Goal: Task Accomplishment & Management: Use online tool/utility

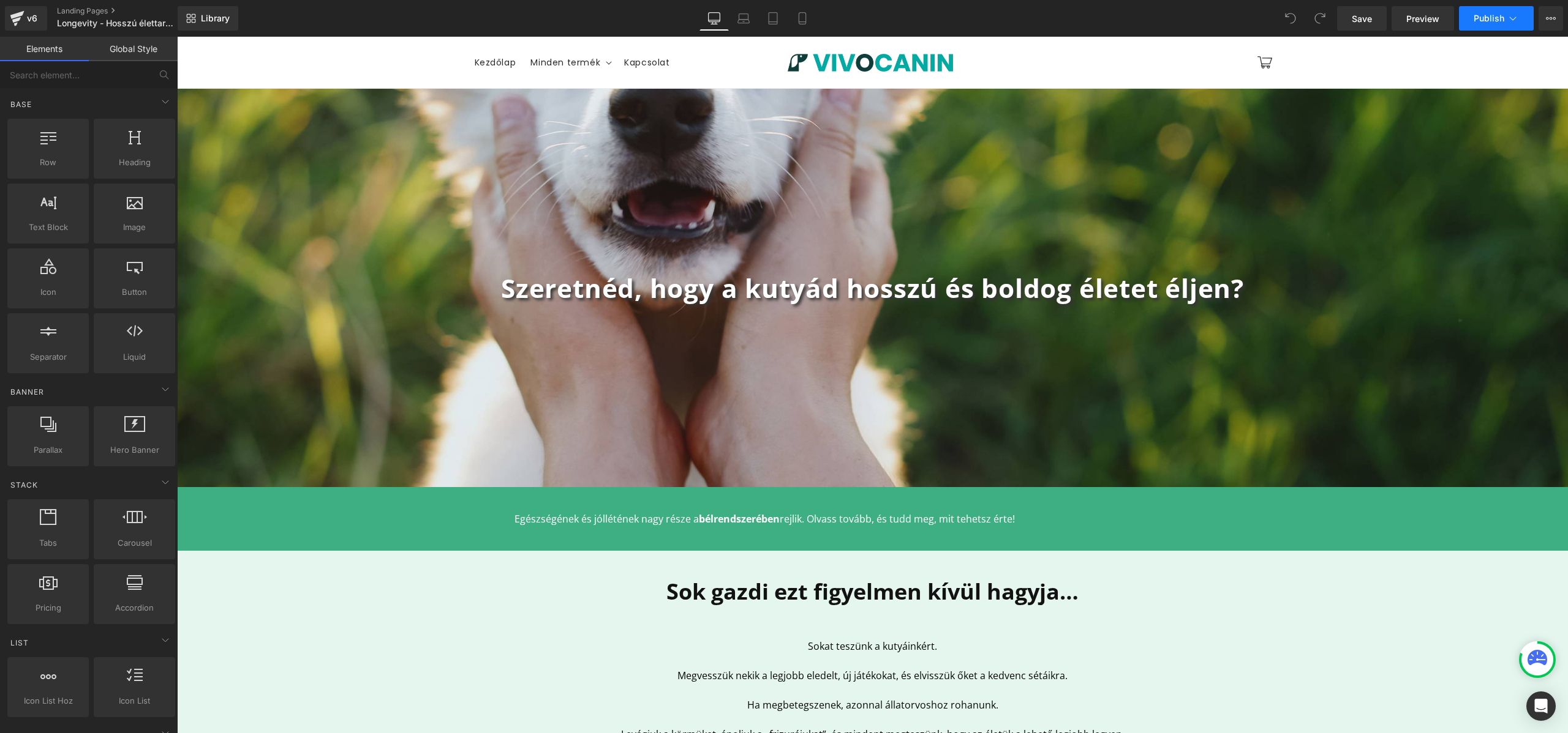
click at [1532, 25] on button "Publish" at bounding box center [1496, 19] width 75 height 24
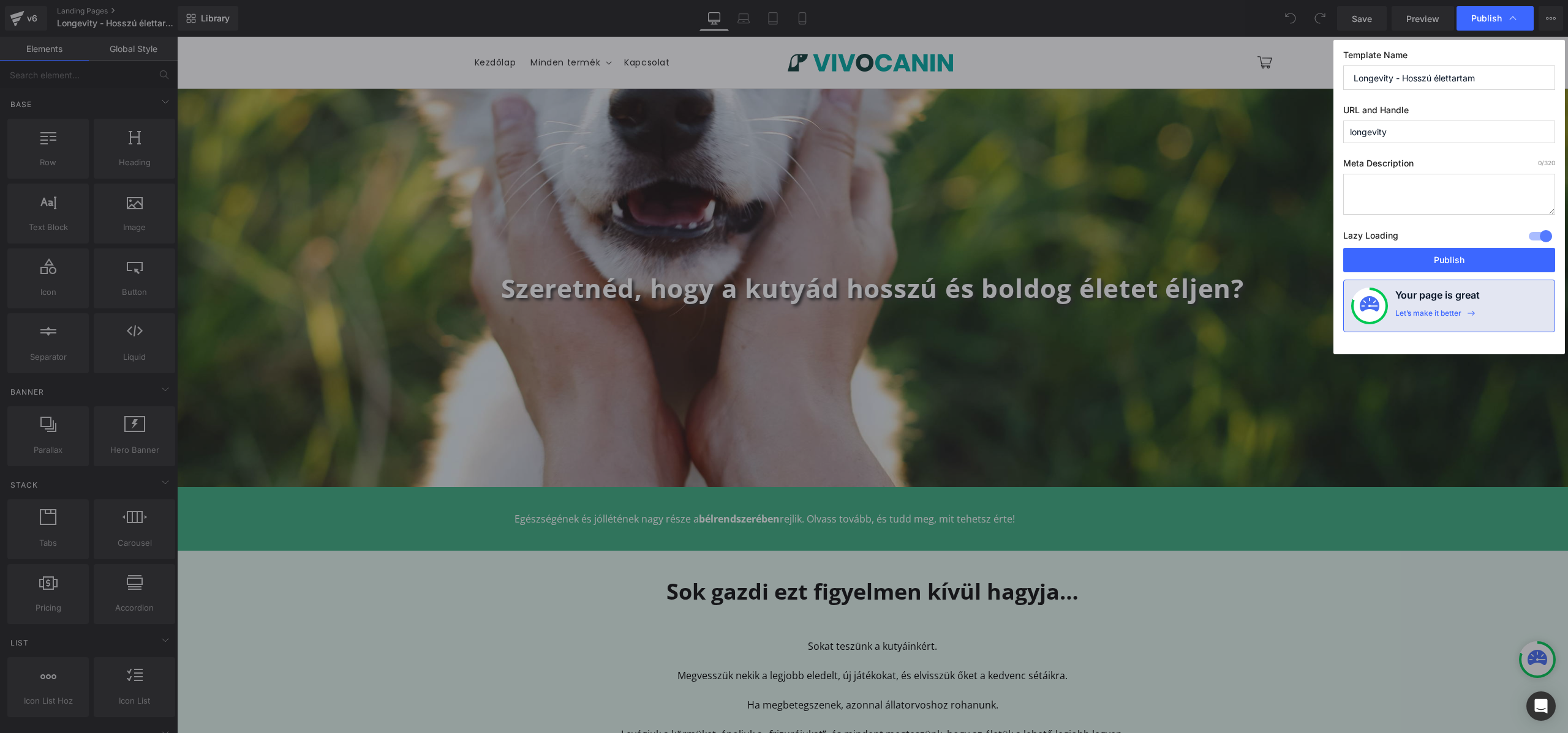
drag, startPoint x: 1489, startPoint y: 78, endPoint x: 1403, endPoint y: 72, distance: 86.2
click at [1403, 72] on input "Longevity - Hosszú élettartam" at bounding box center [1448, 78] width 212 height 24
drag, startPoint x: 1411, startPoint y: 130, endPoint x: 1203, endPoint y: 130, distance: 208.0
click at [1205, 130] on div "Publish Template Name Longevity - Hosszú élettartam URL and Handle longevity Me…" at bounding box center [784, 366] width 1568 height 733
paste input "Hosszú élettartam"
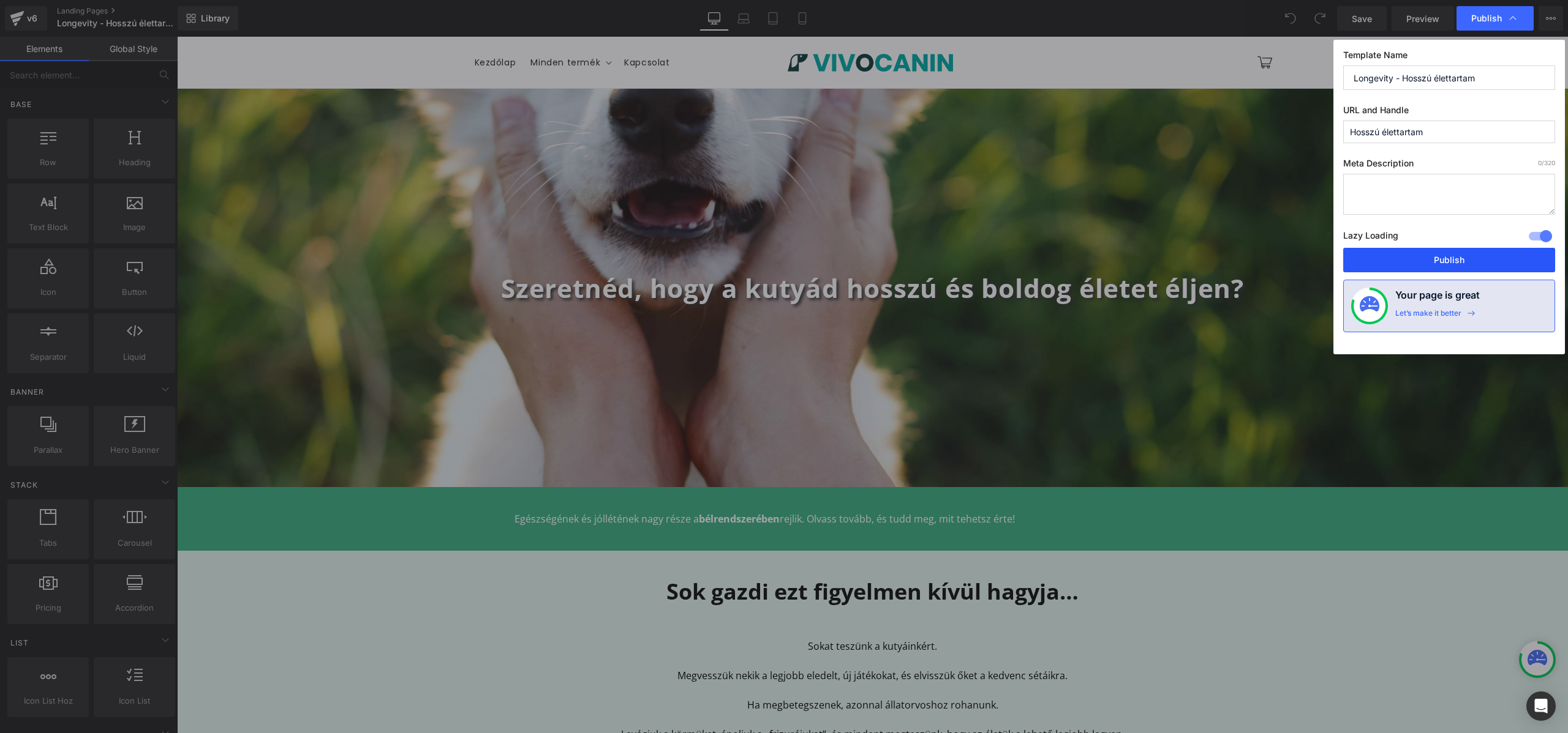
type input "hosszú-élettartam"
click at [1423, 260] on button "Publish" at bounding box center [1448, 260] width 212 height 24
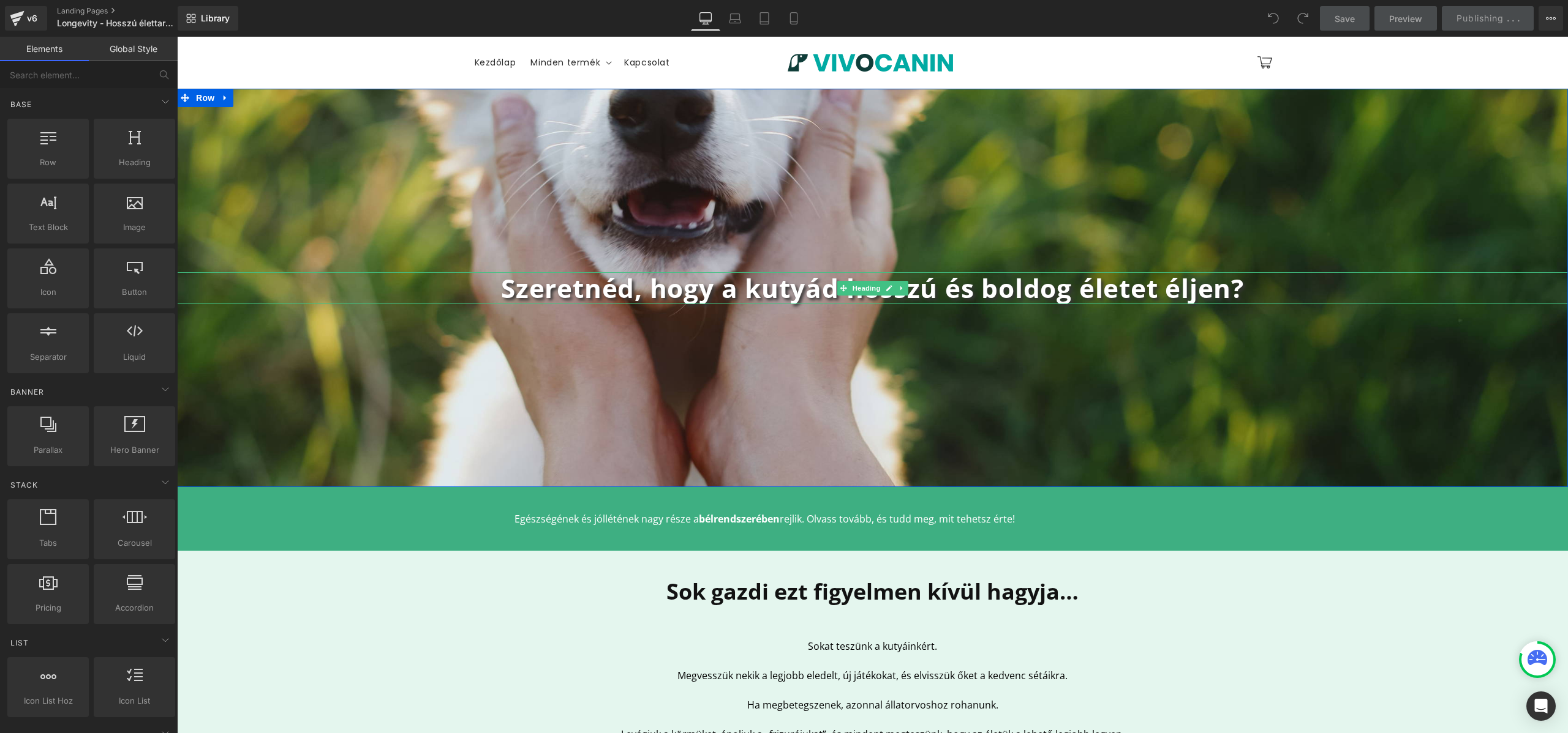
click at [711, 297] on b "Szeretnéd, hogy a kutyád hosszú és boldog életet éljen?" at bounding box center [872, 287] width 743 height 35
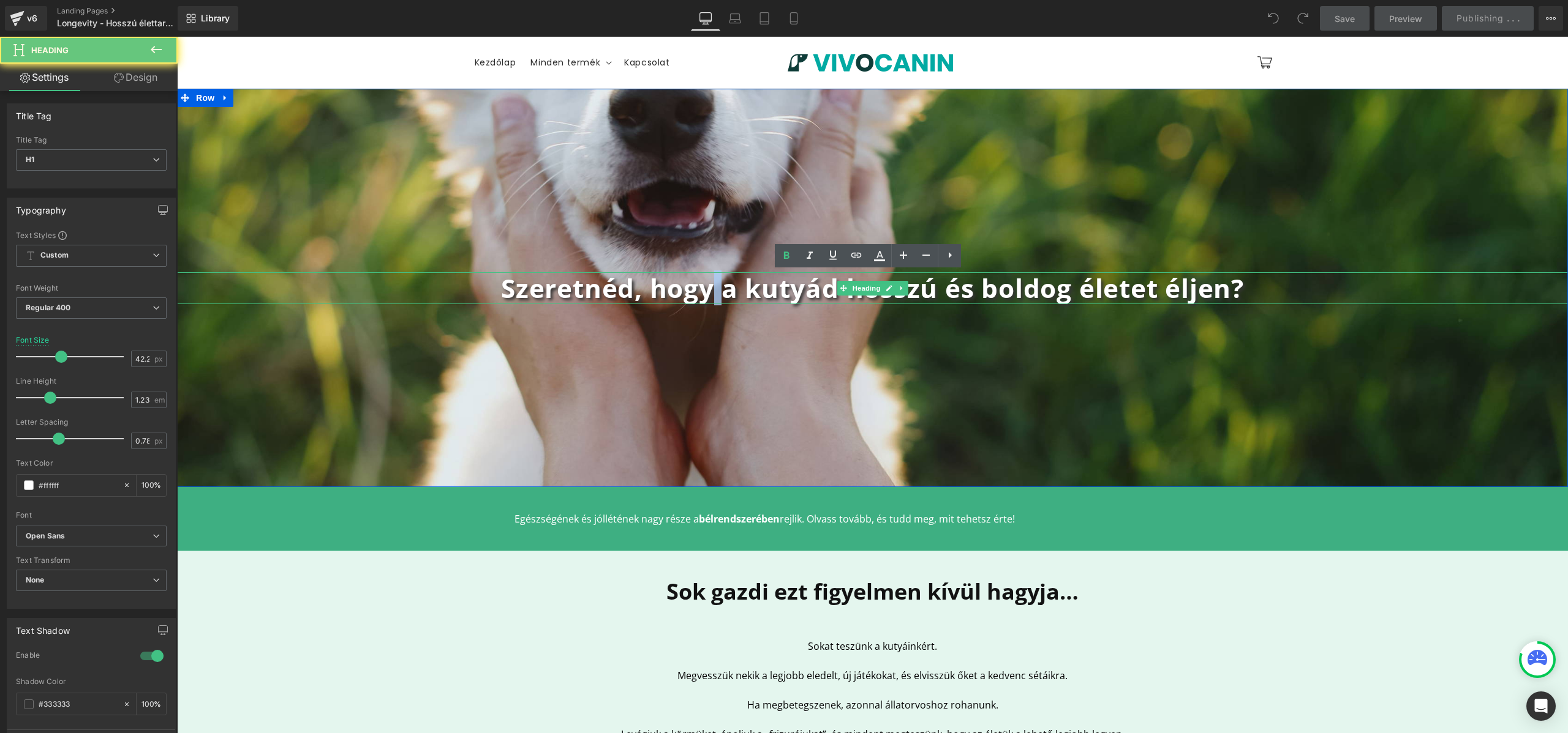
click at [711, 297] on b "Szeretnéd, hogy a kutyád hosszú és boldog életet éljen?" at bounding box center [872, 287] width 743 height 35
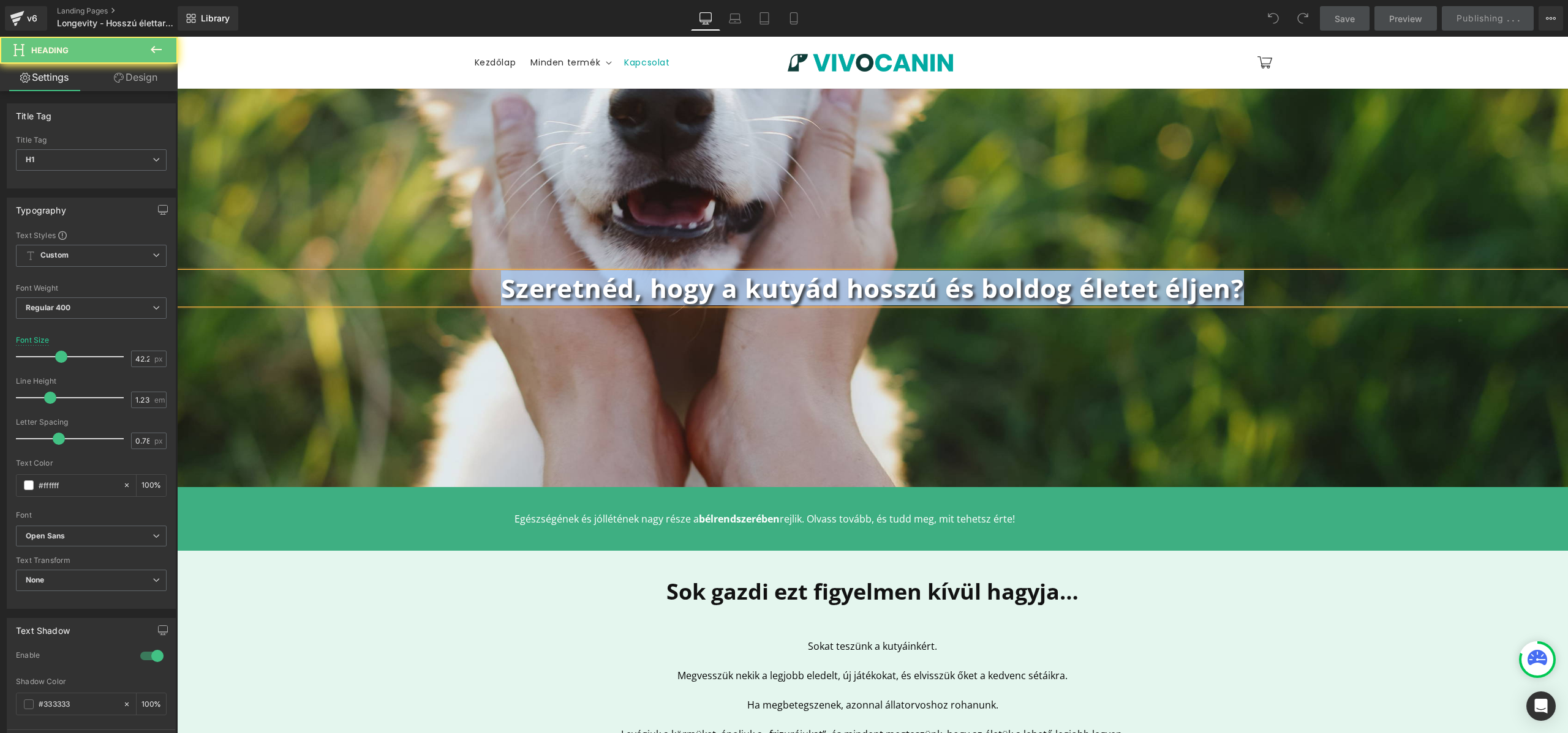
copy b "Szeretnéd, hogy a kutyád hosszú és boldog életet éljen?"
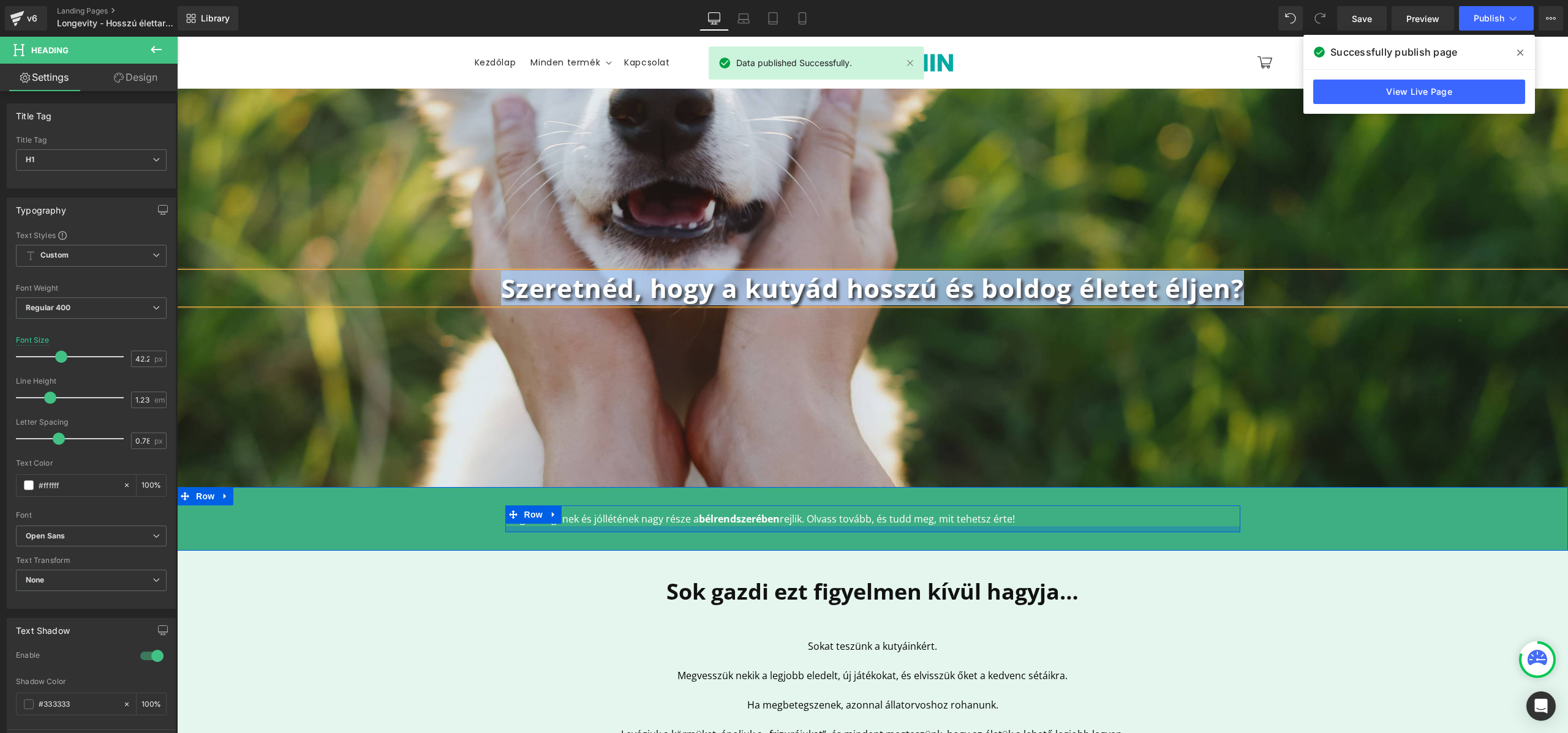
click at [177, 37] on div at bounding box center [177, 37] width 0 height 0
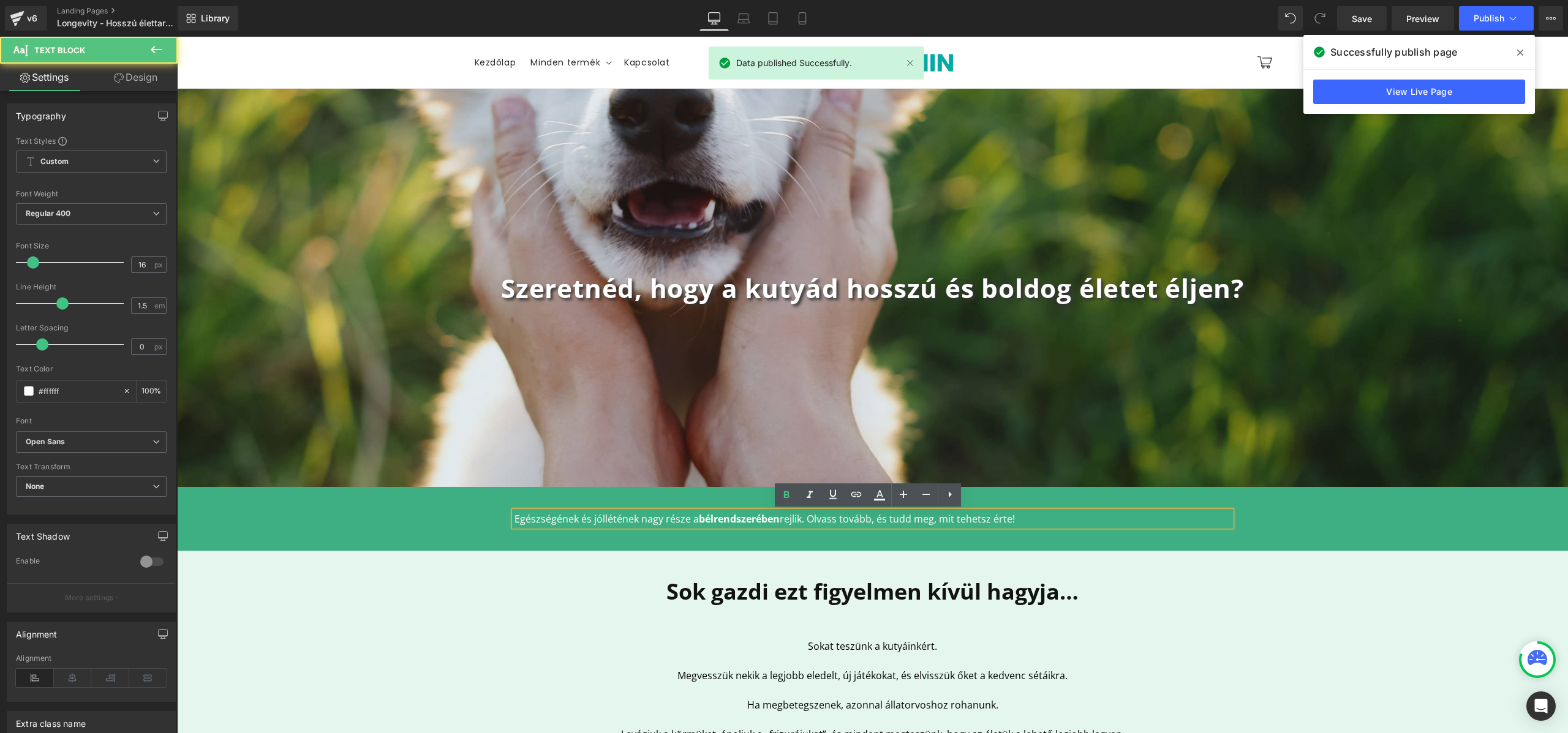
click at [718, 518] on strong "bélrendszerében" at bounding box center [738, 518] width 81 height 14
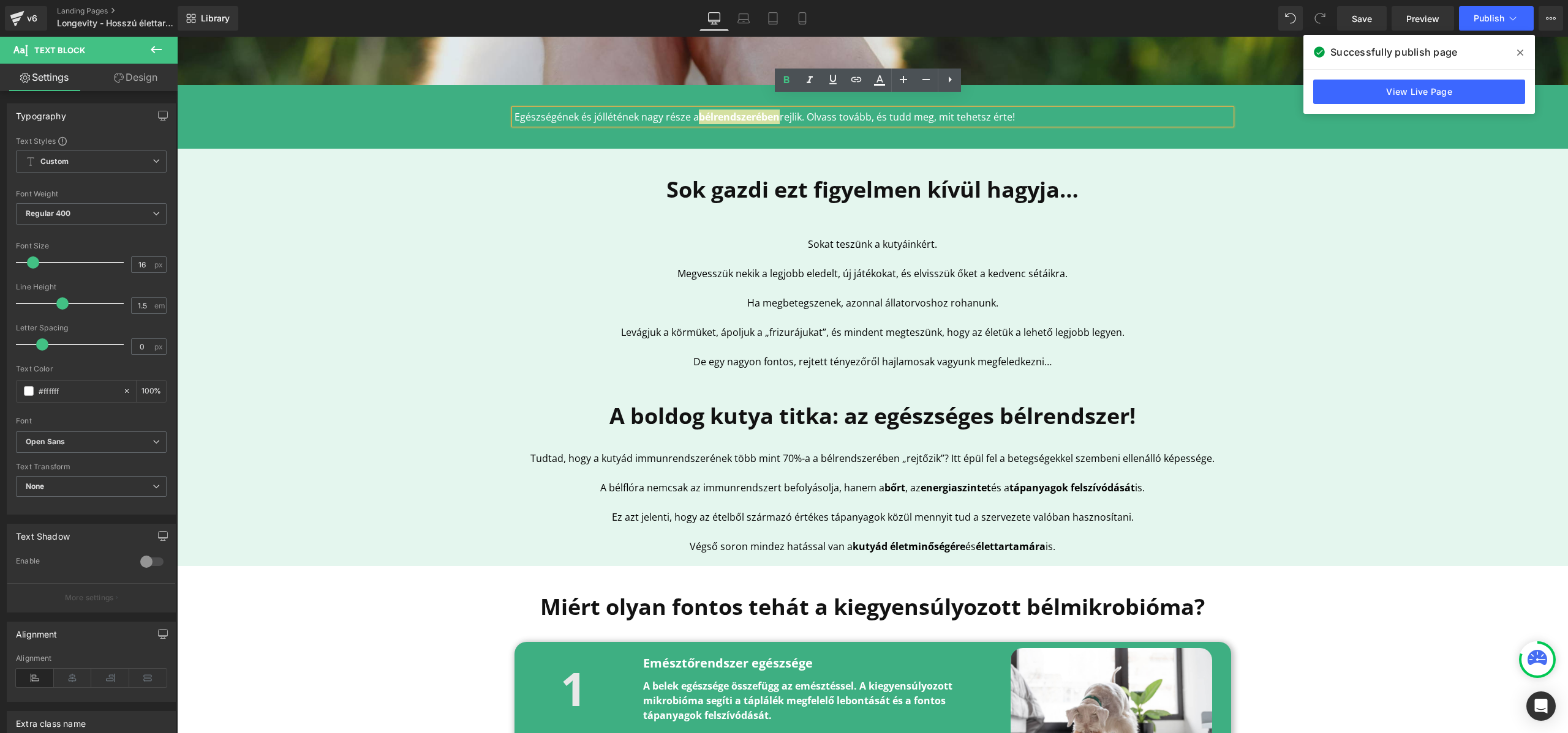
scroll to position [415, 0]
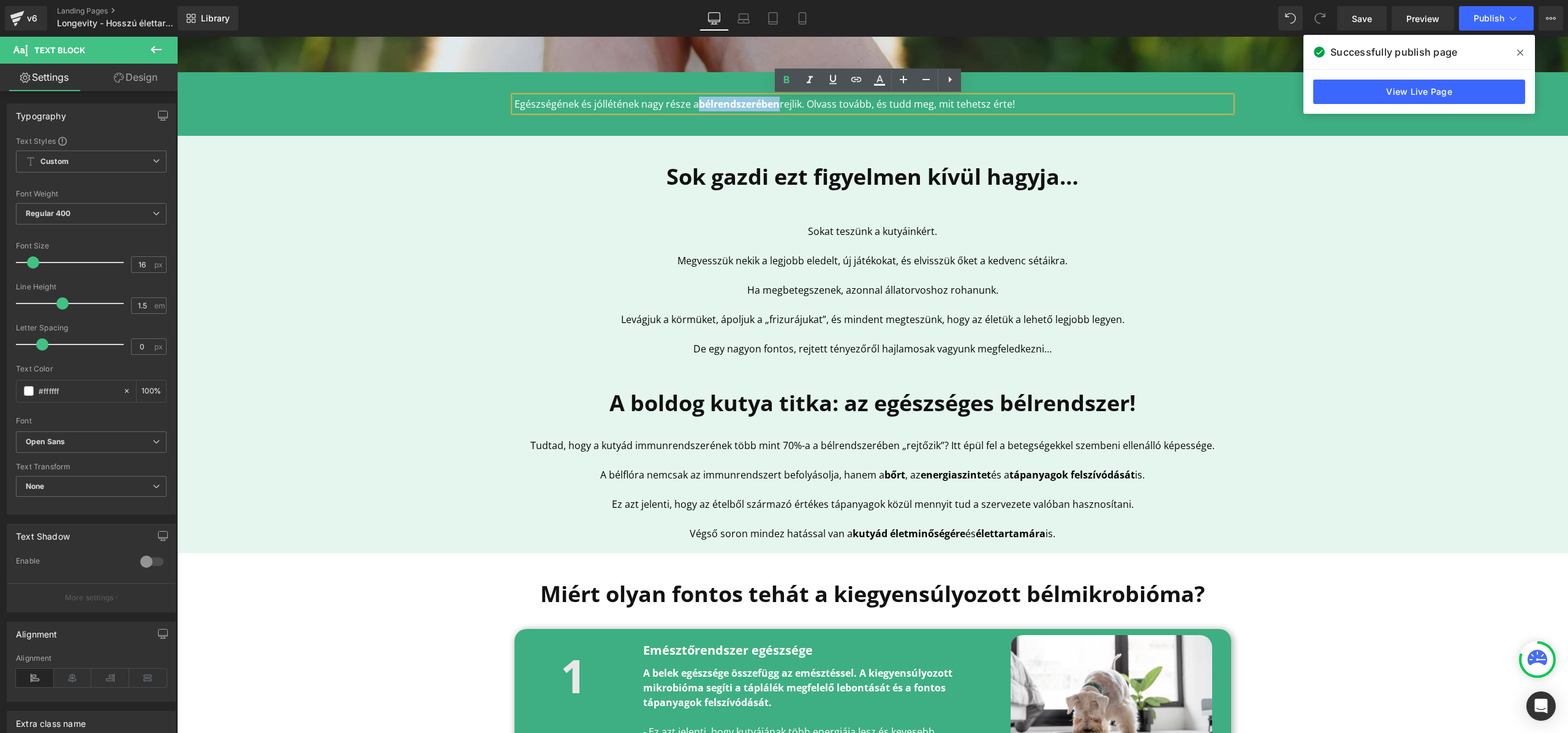
click at [870, 497] on p "Ez azt jelenti, hogy az ételből származó értékes tápanyagok közül mennyit tud a…" at bounding box center [872, 504] width 716 height 15
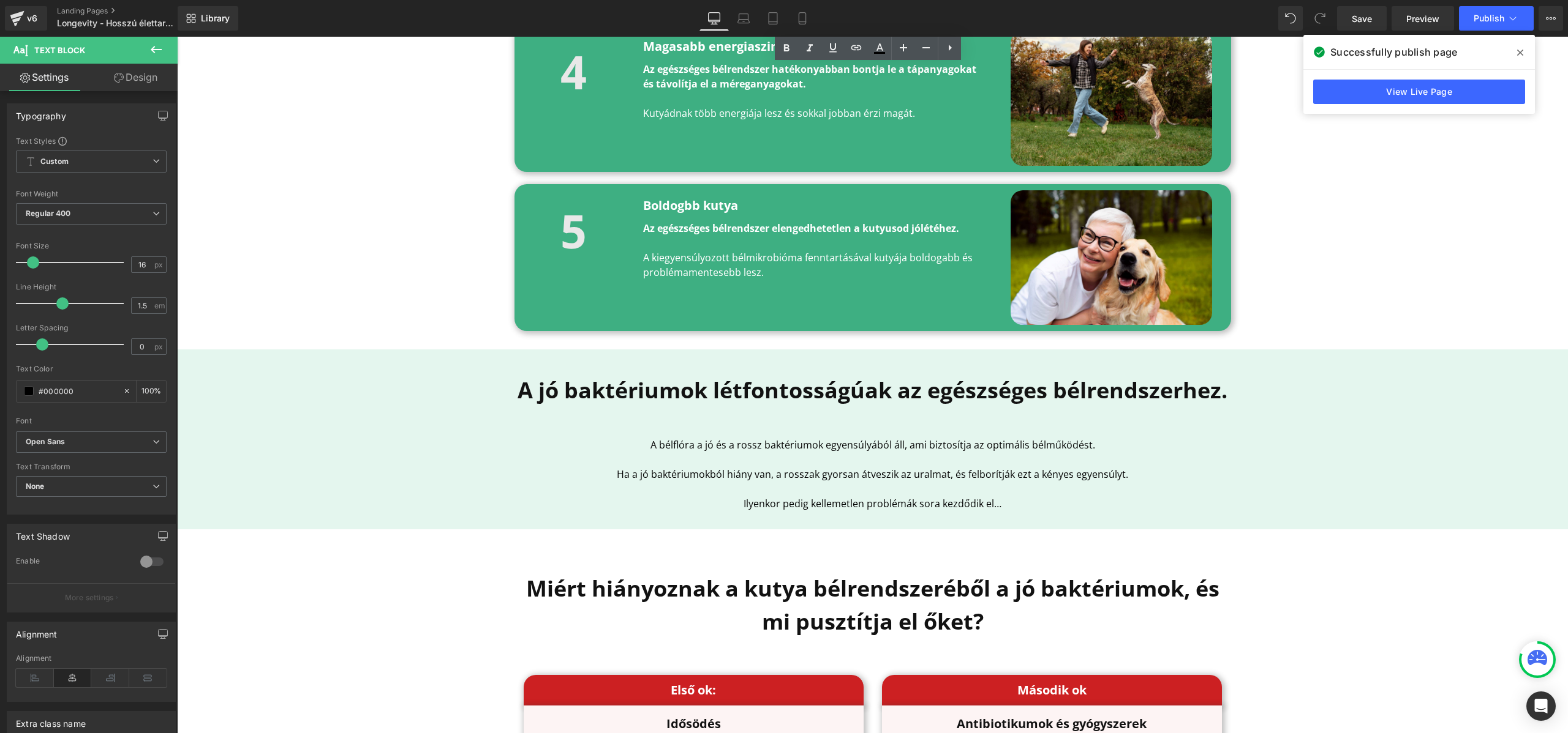
scroll to position [1505, 0]
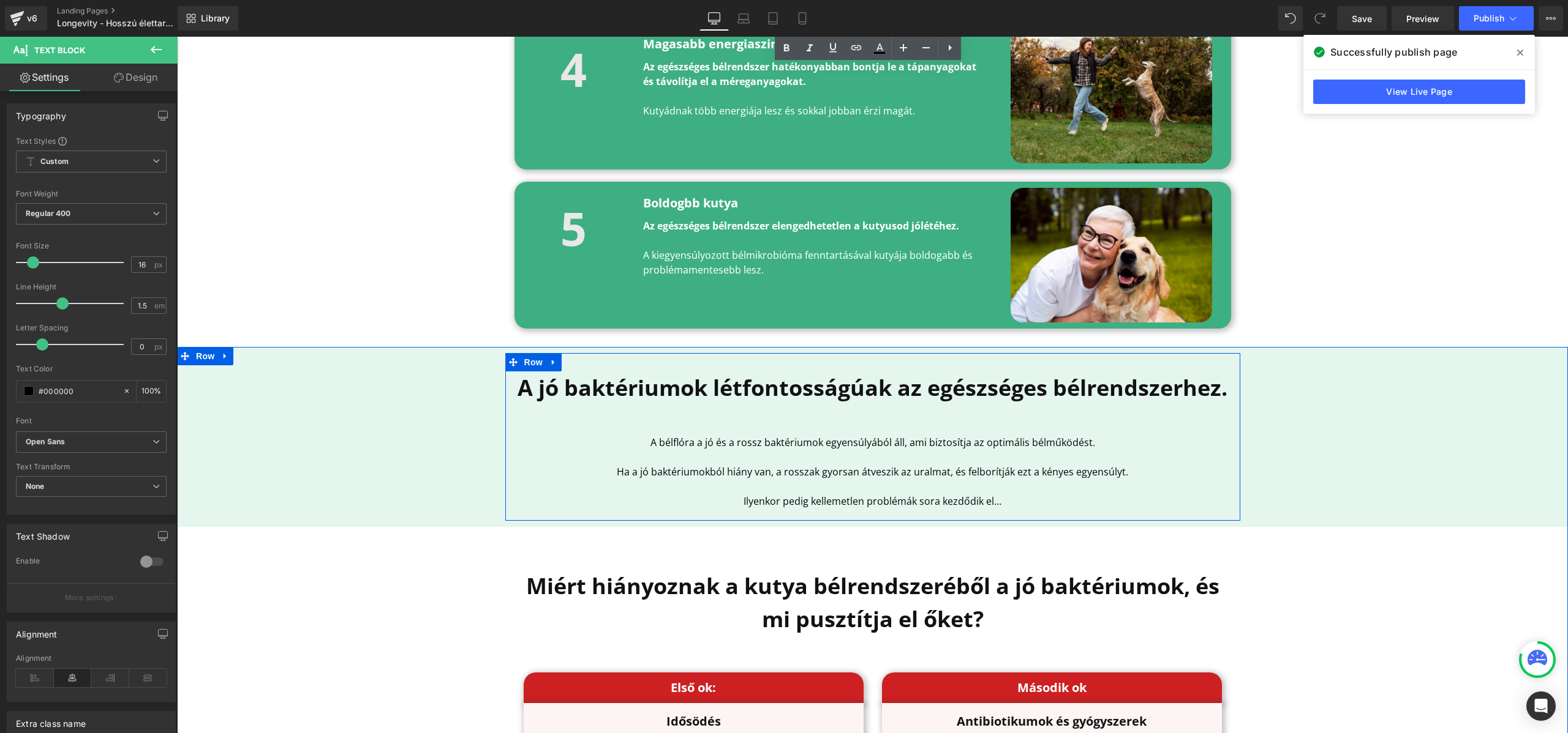
click at [828, 496] on p "Ilyenkor pedig kellemetlen problémák sora kezdődik el…" at bounding box center [872, 501] width 716 height 15
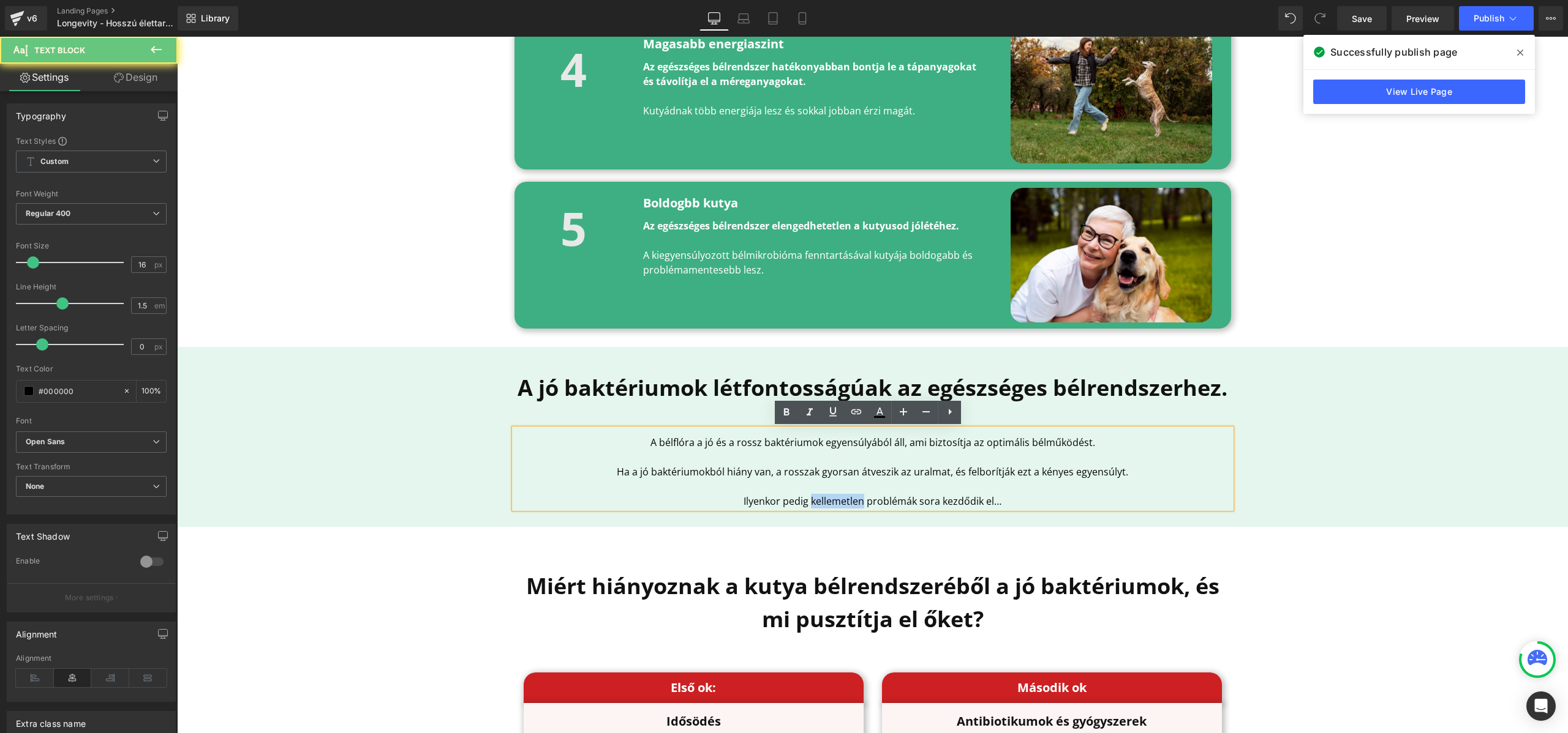
click at [828, 496] on p "Ilyenkor pedig kellemetlen problémák sora kezdődik el…" at bounding box center [872, 501] width 716 height 15
drag, startPoint x: 1016, startPoint y: 496, endPoint x: 724, endPoint y: 506, distance: 292.2
click at [724, 506] on p "Ilyenkor pedig kellemetlen problémák sora kezdődik el…" at bounding box center [872, 501] width 716 height 15
copy p "Ilyenkor pedig kellemetlen problémák sora kezdődik el…"
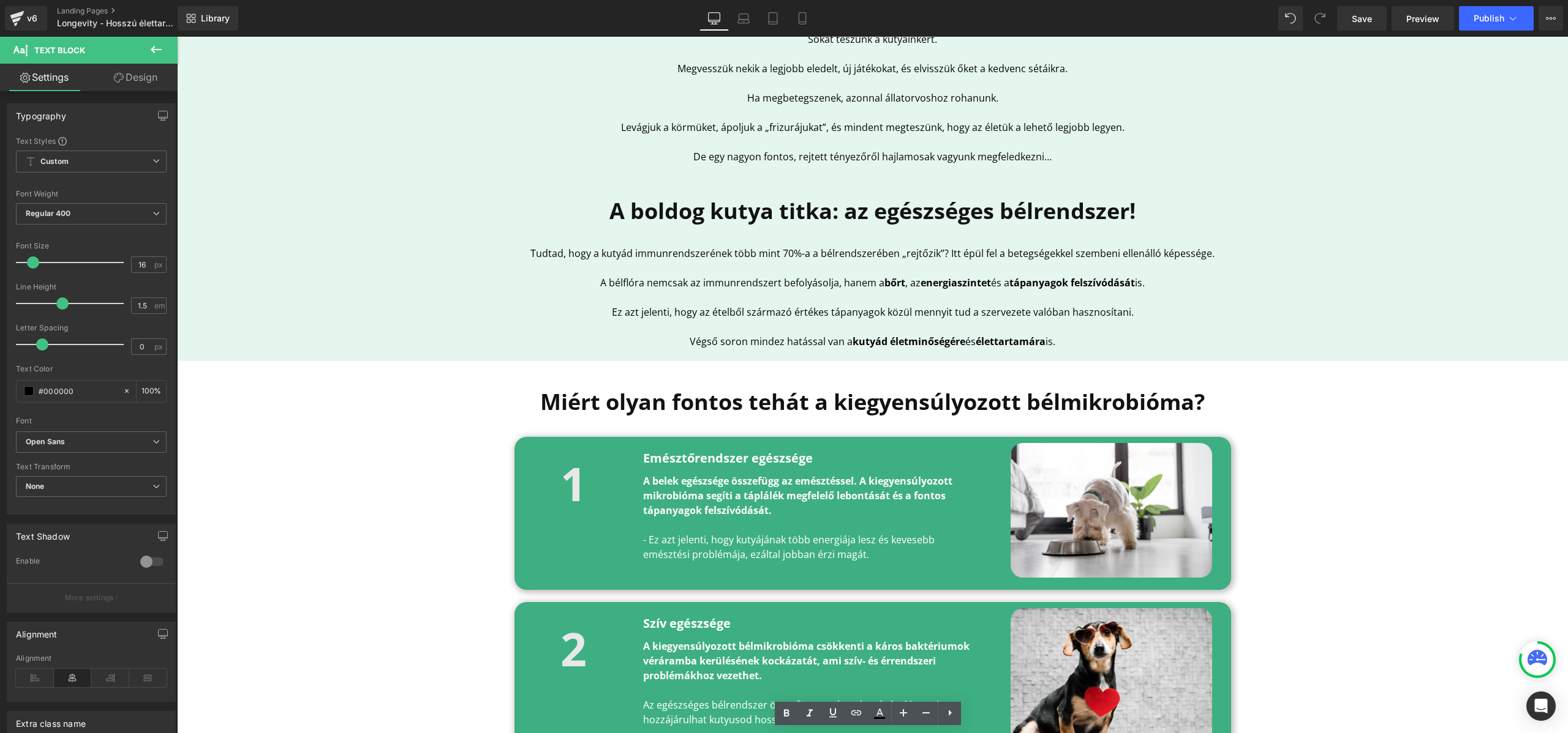
scroll to position [112, 0]
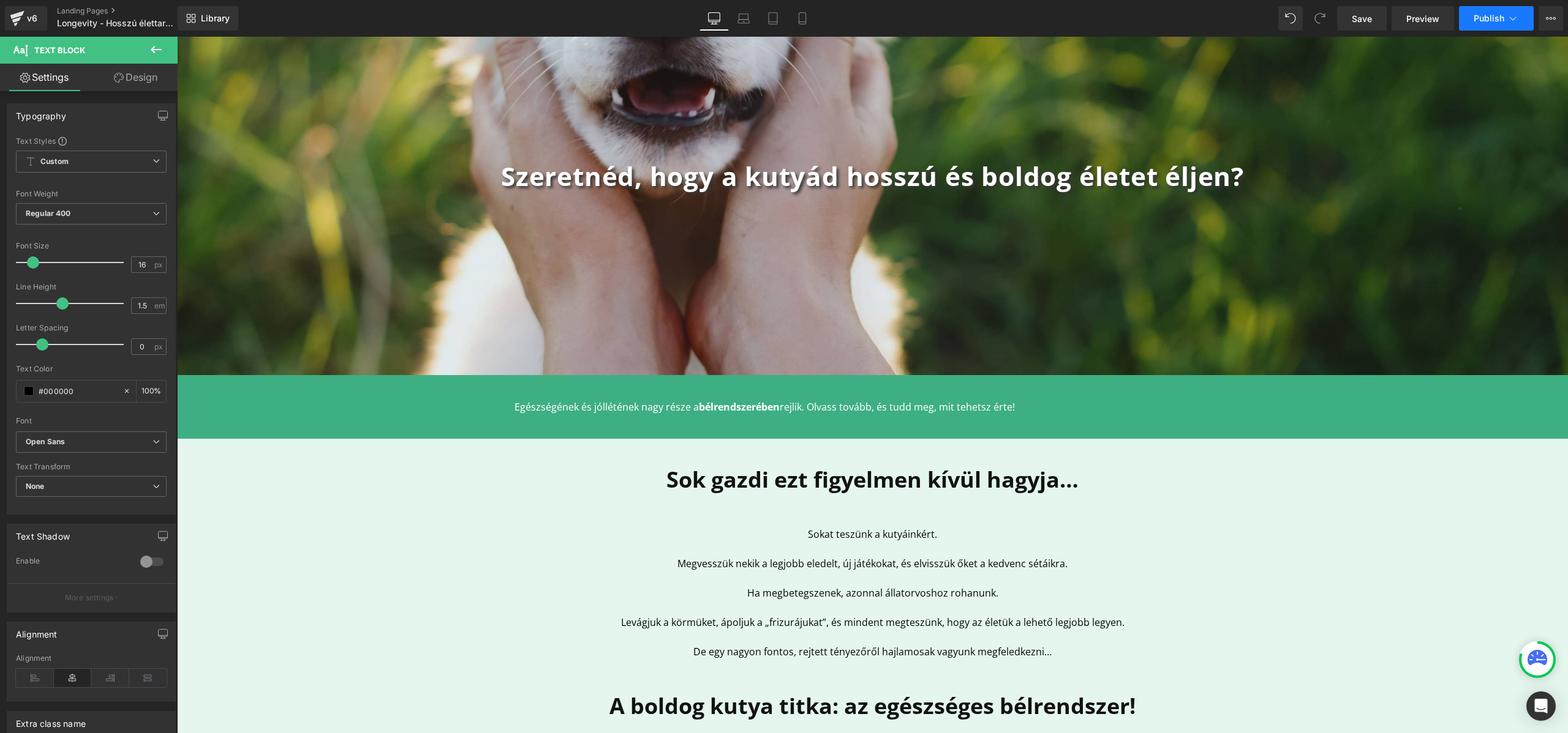
click at [1497, 17] on span "Publish" at bounding box center [1488, 19] width 31 height 10
click at [735, 11] on link "Laptop" at bounding box center [743, 19] width 29 height 24
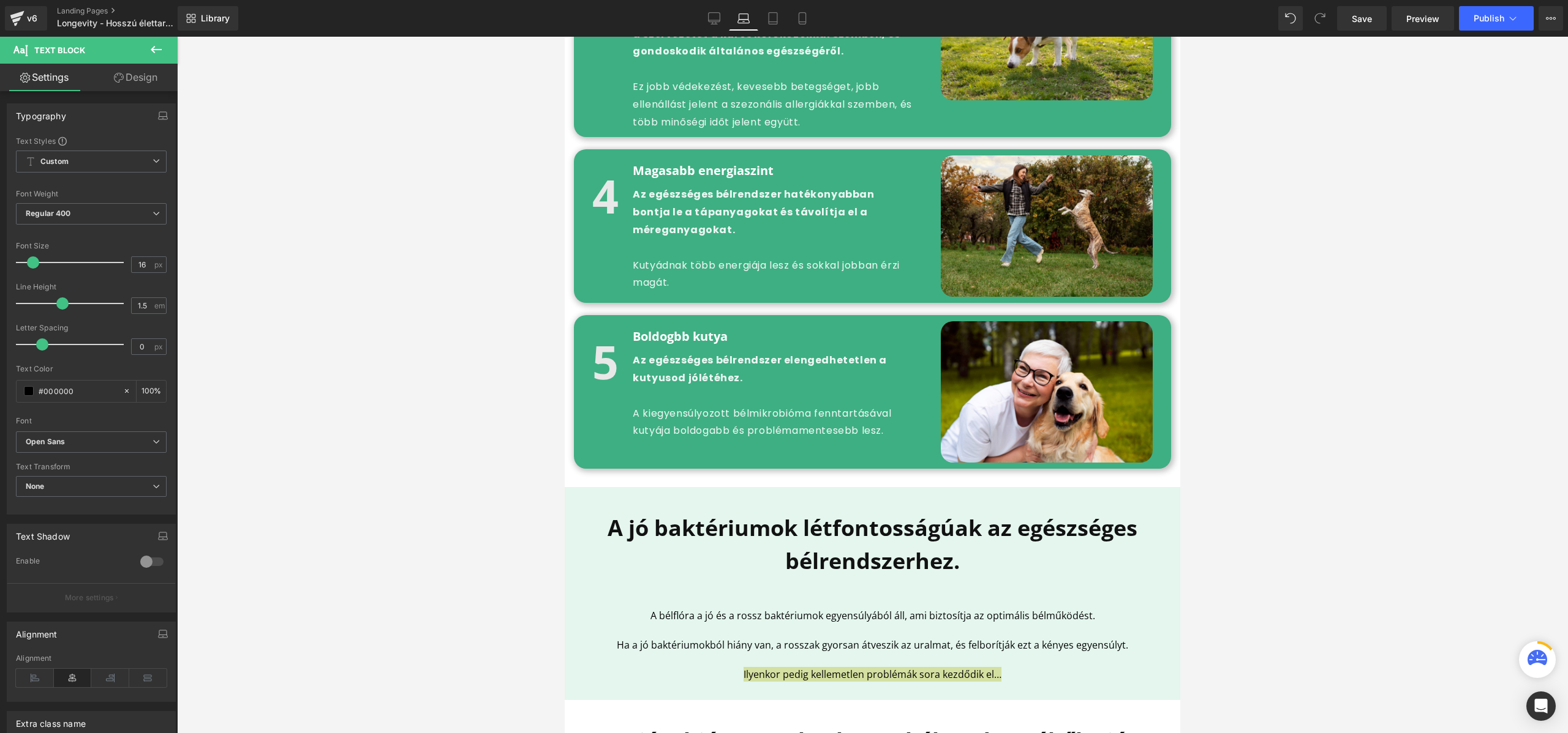
scroll to position [1809, 0]
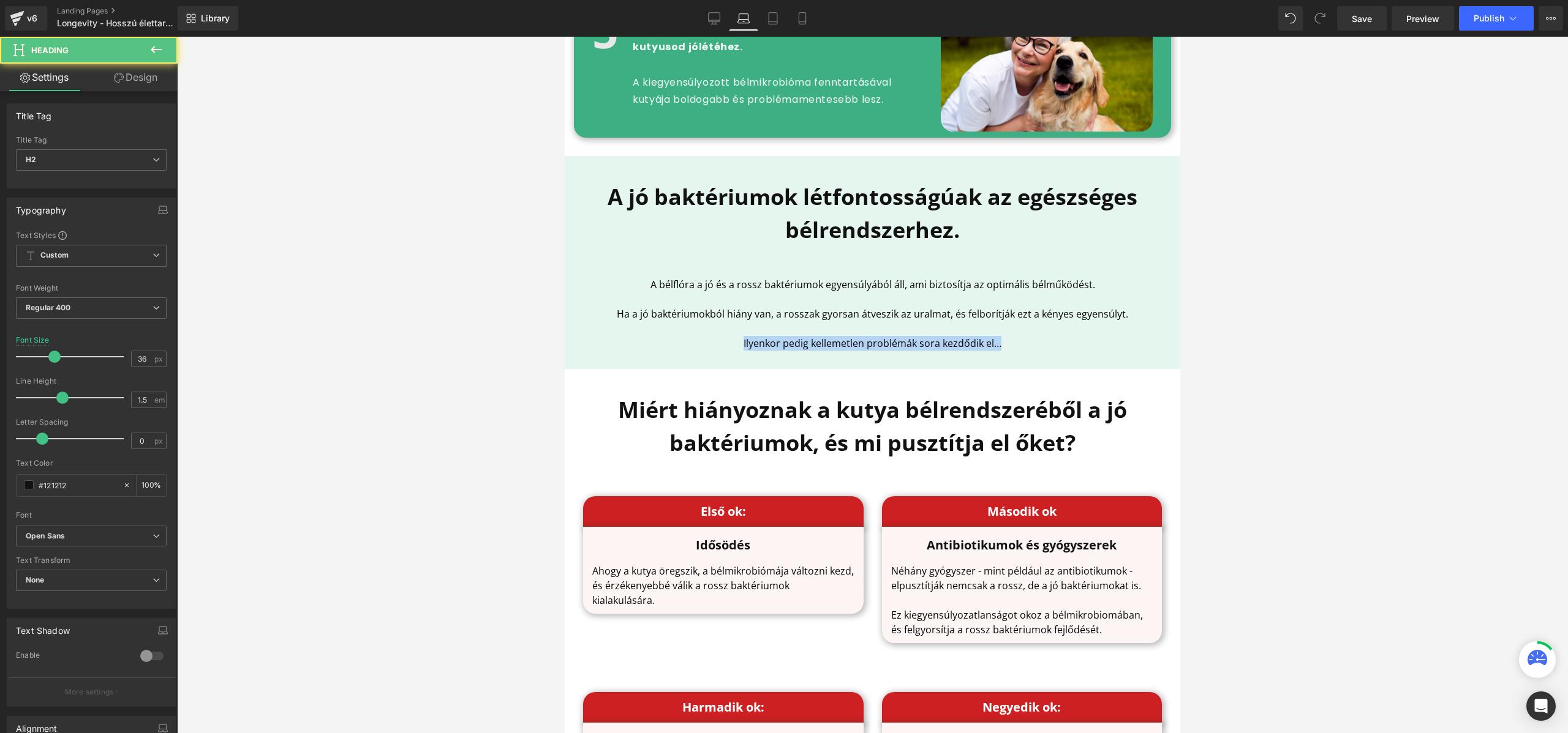
click at [788, 227] on b "A jó baktériumok létfontosságúak az egészséges bélrendszerhez." at bounding box center [872, 213] width 530 height 63
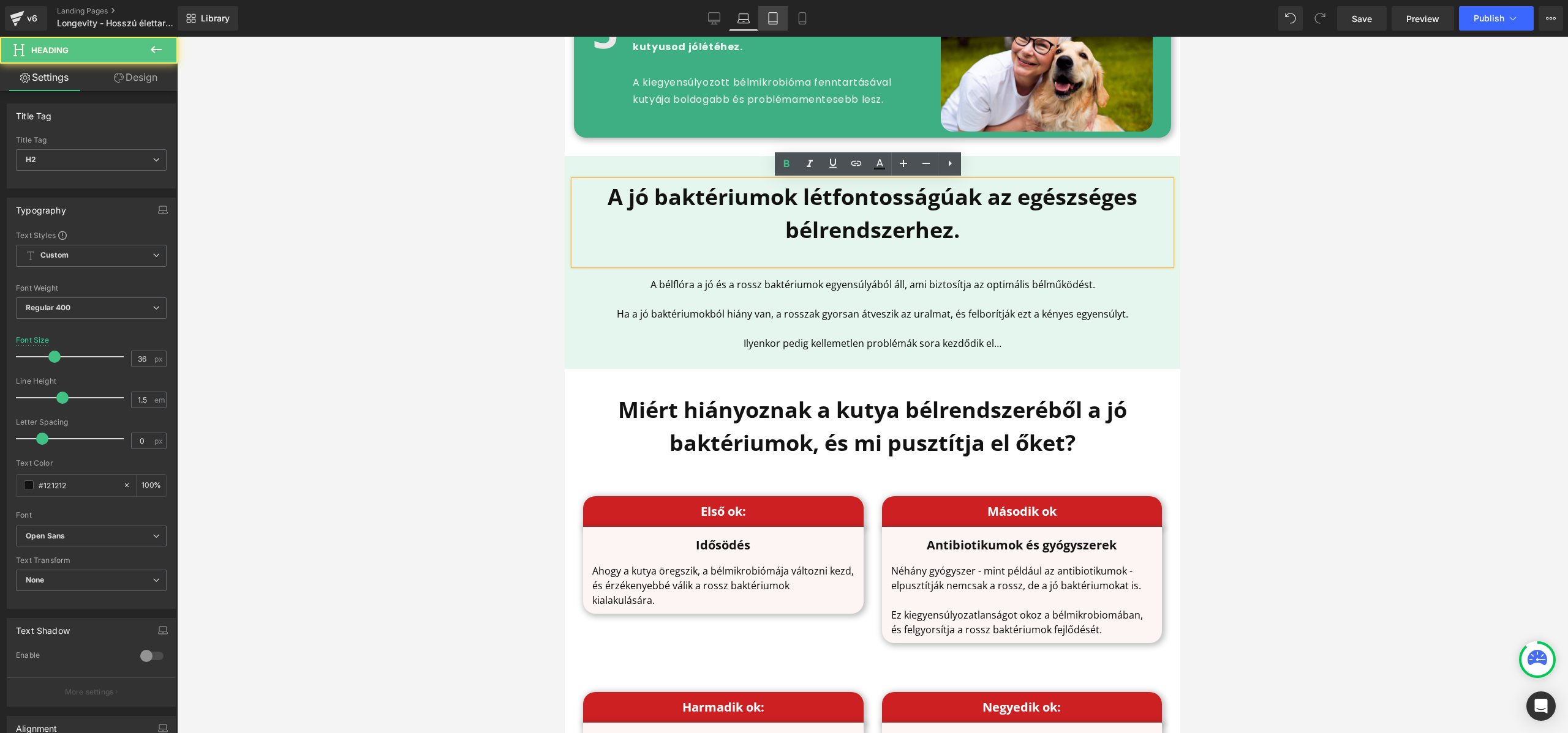
click at [772, 20] on icon at bounding box center [773, 18] width 12 height 12
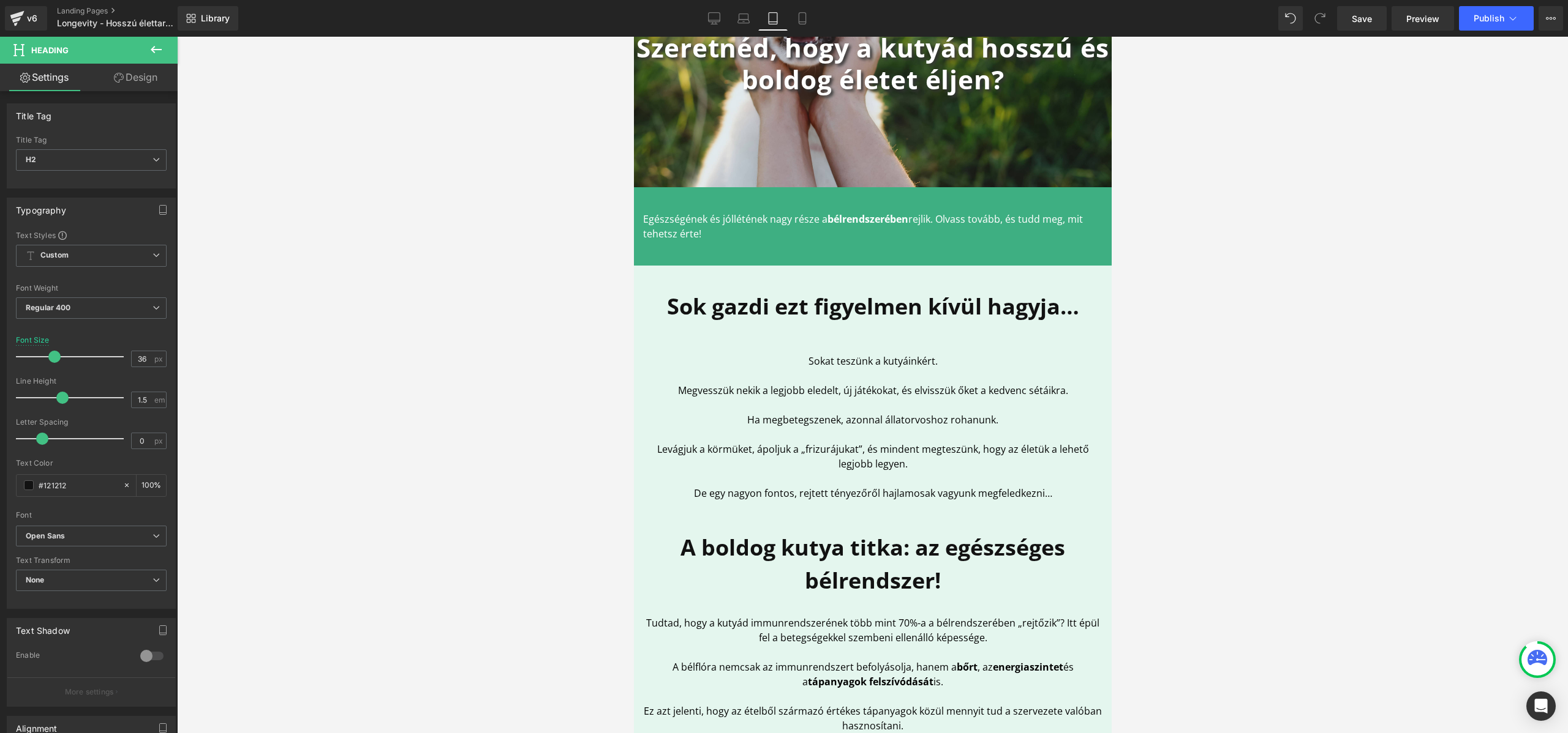
scroll to position [0, 0]
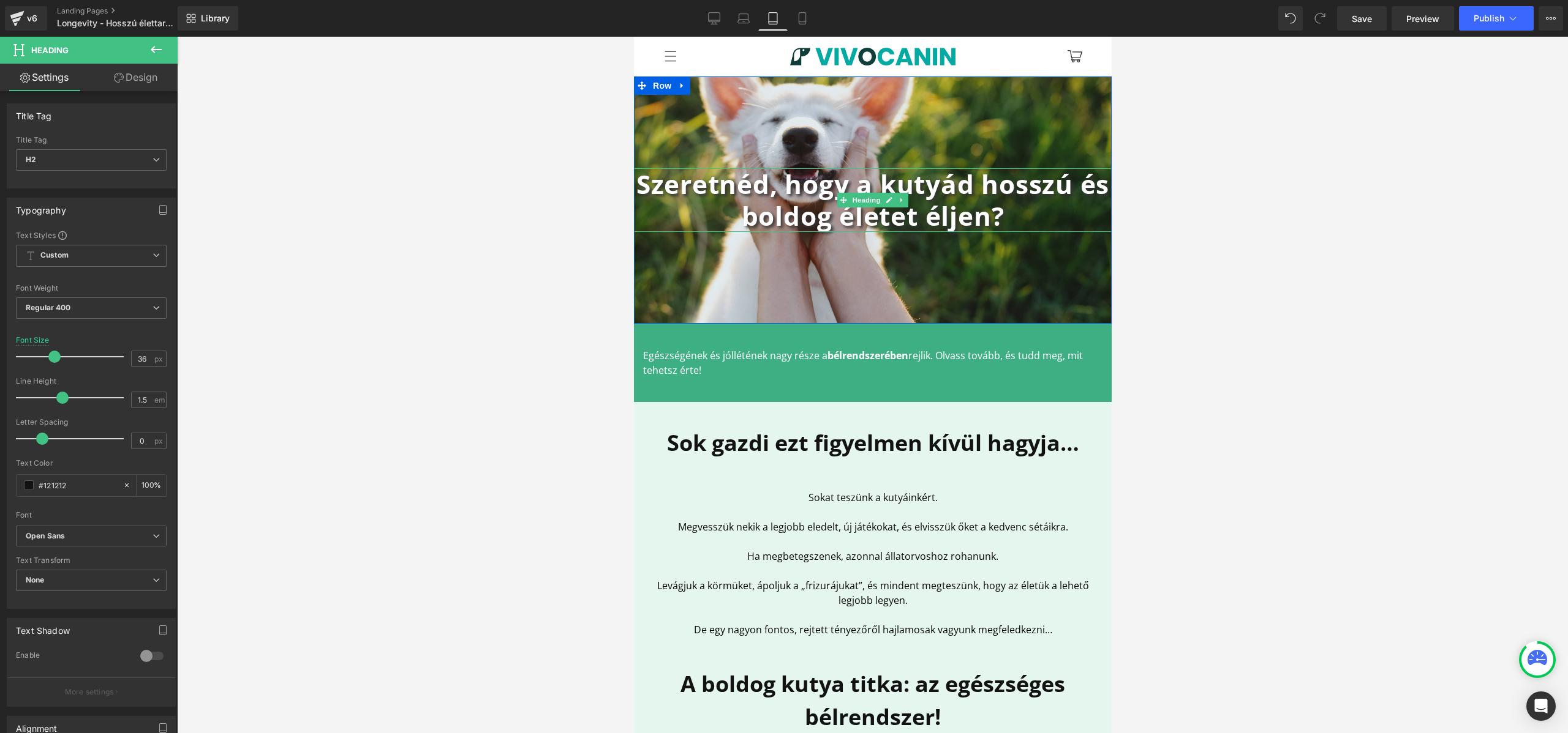
click at [780, 186] on b "Szeretnéd, hogy a kutyád hosszú és boldog életet éljen?" at bounding box center [872, 200] width 474 height 67
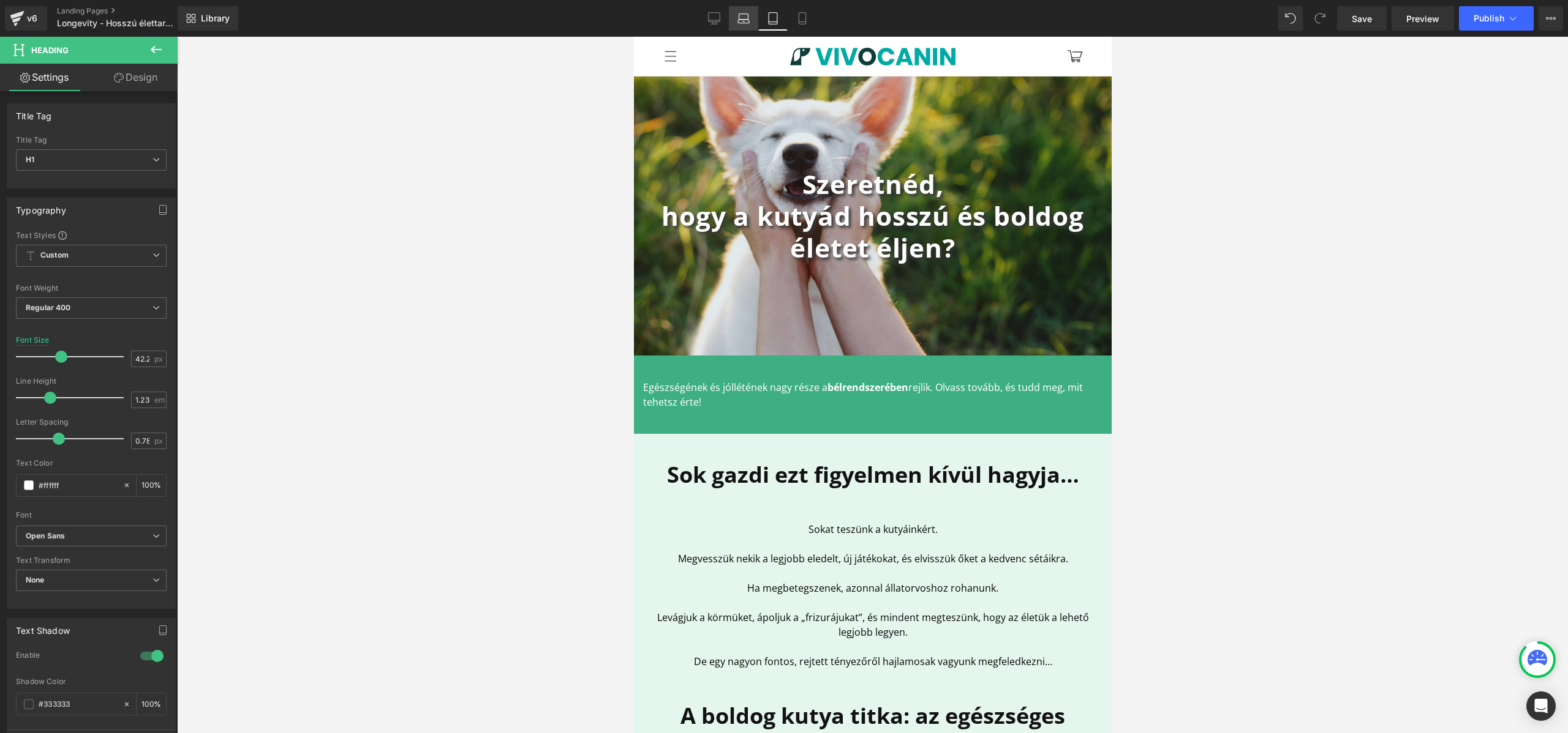
click at [738, 28] on link "Laptop" at bounding box center [743, 19] width 29 height 24
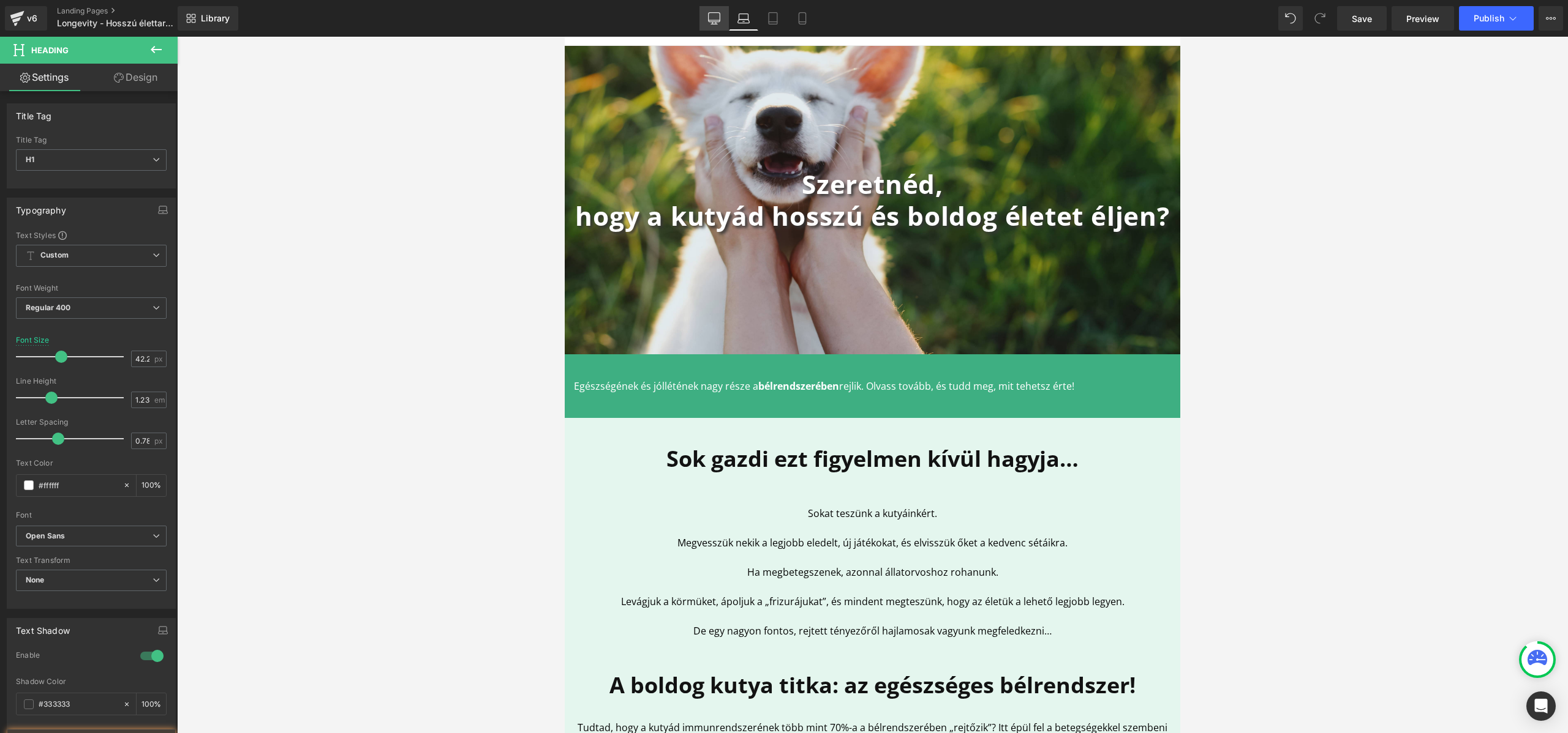
click at [713, 16] on icon at bounding box center [713, 18] width 12 height 12
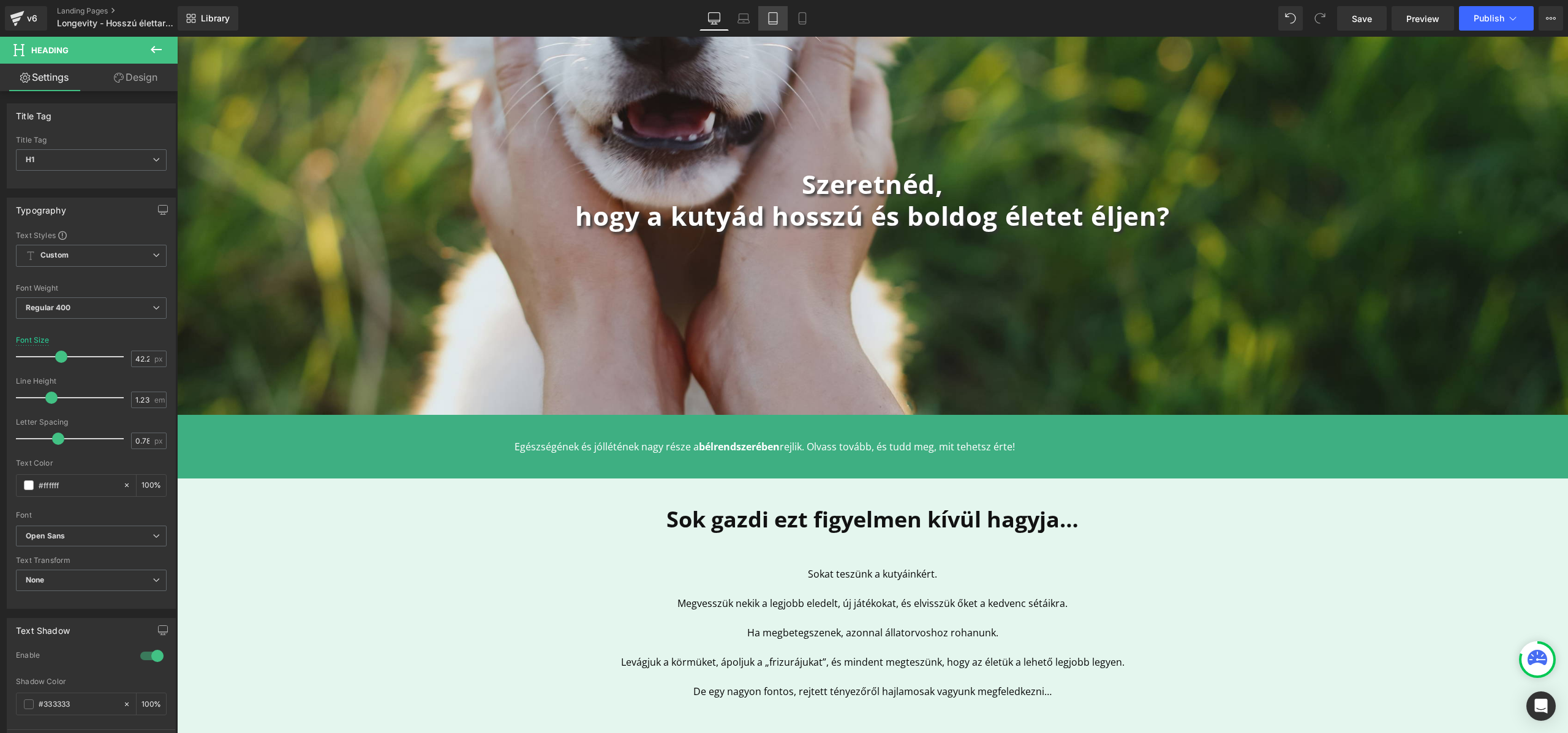
click at [775, 16] on icon at bounding box center [773, 18] width 12 height 12
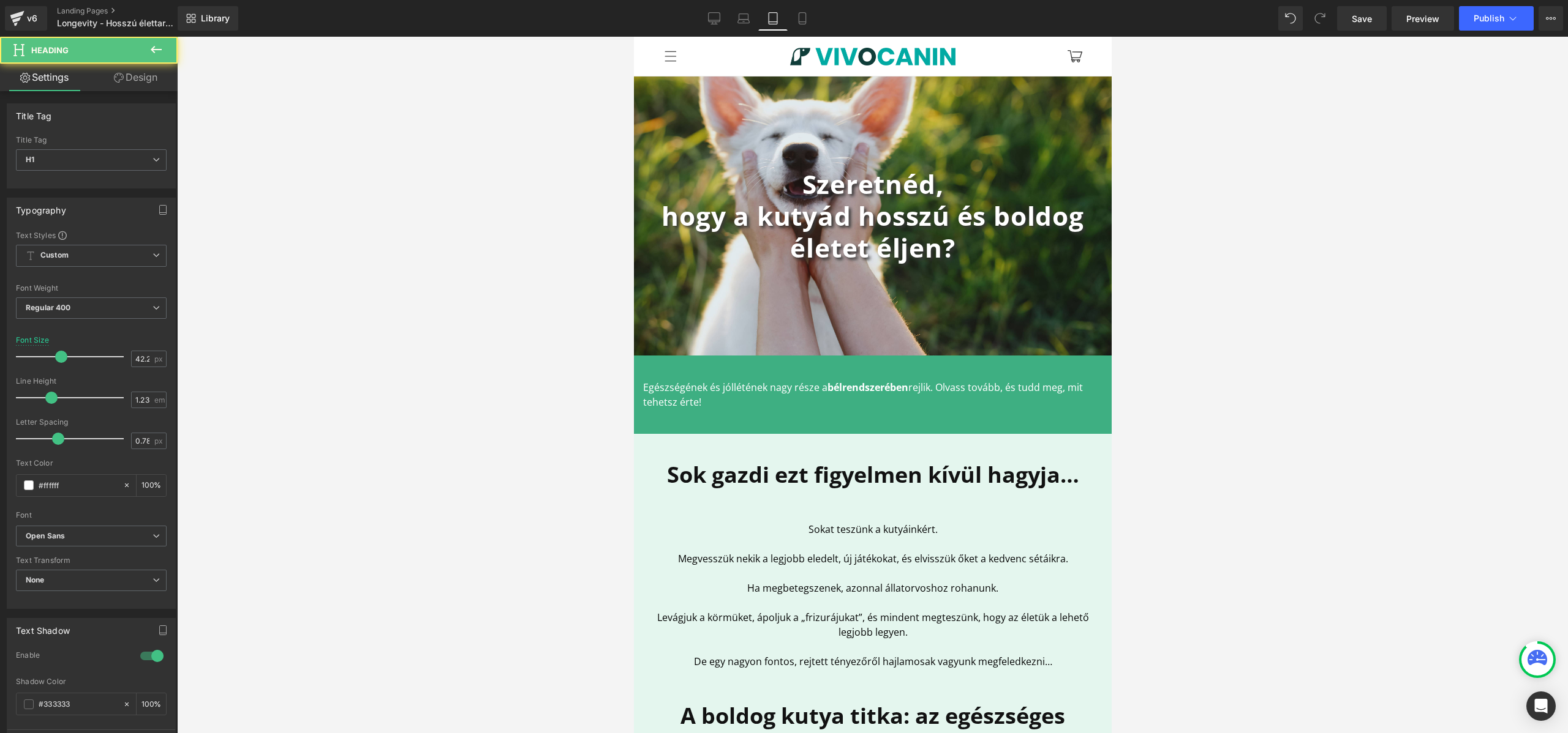
click at [662, 215] on b "hogy a kutyád hosszú és boldog életet éljen?" at bounding box center [871, 232] width 422 height 67
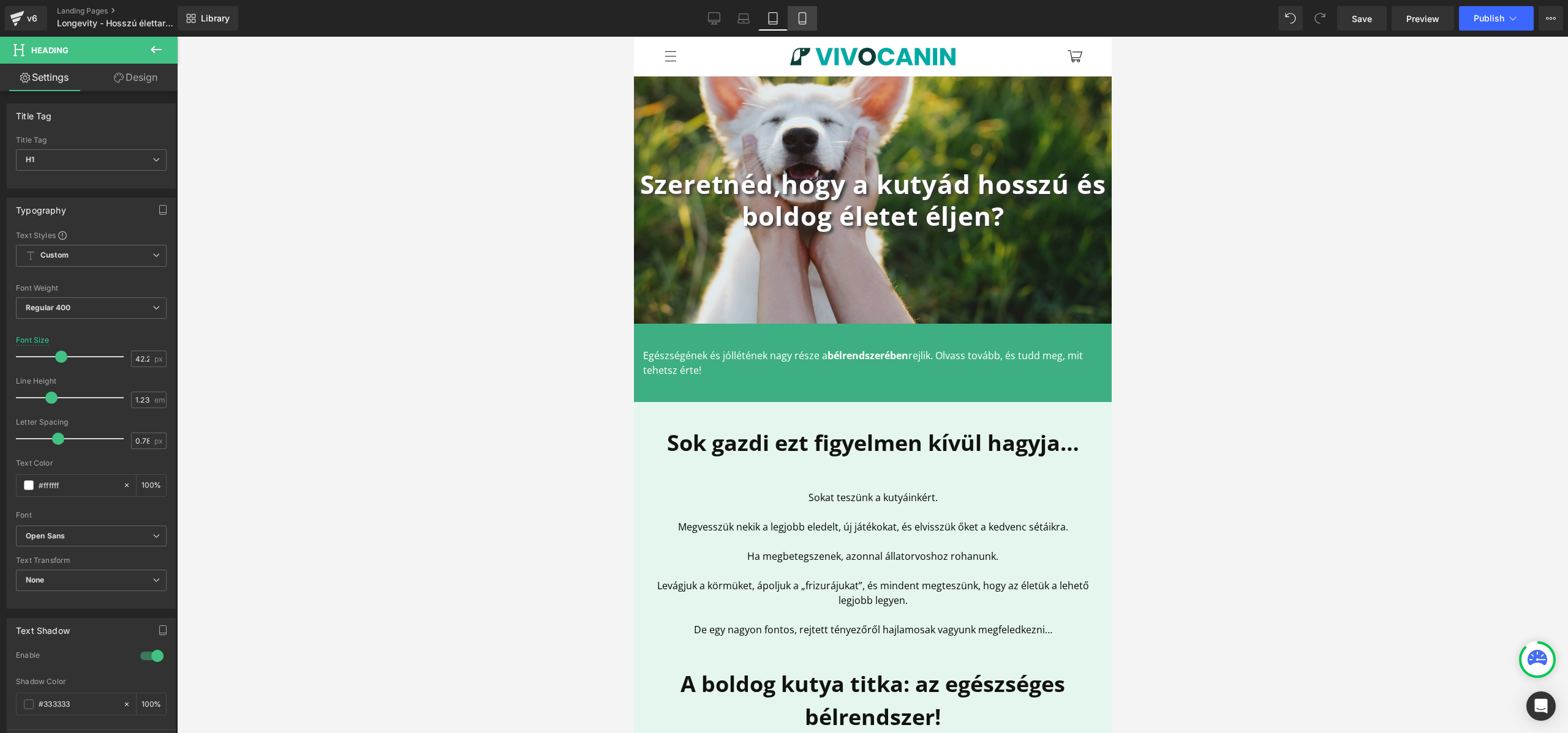
click at [809, 18] on link "Mobile" at bounding box center [802, 19] width 29 height 24
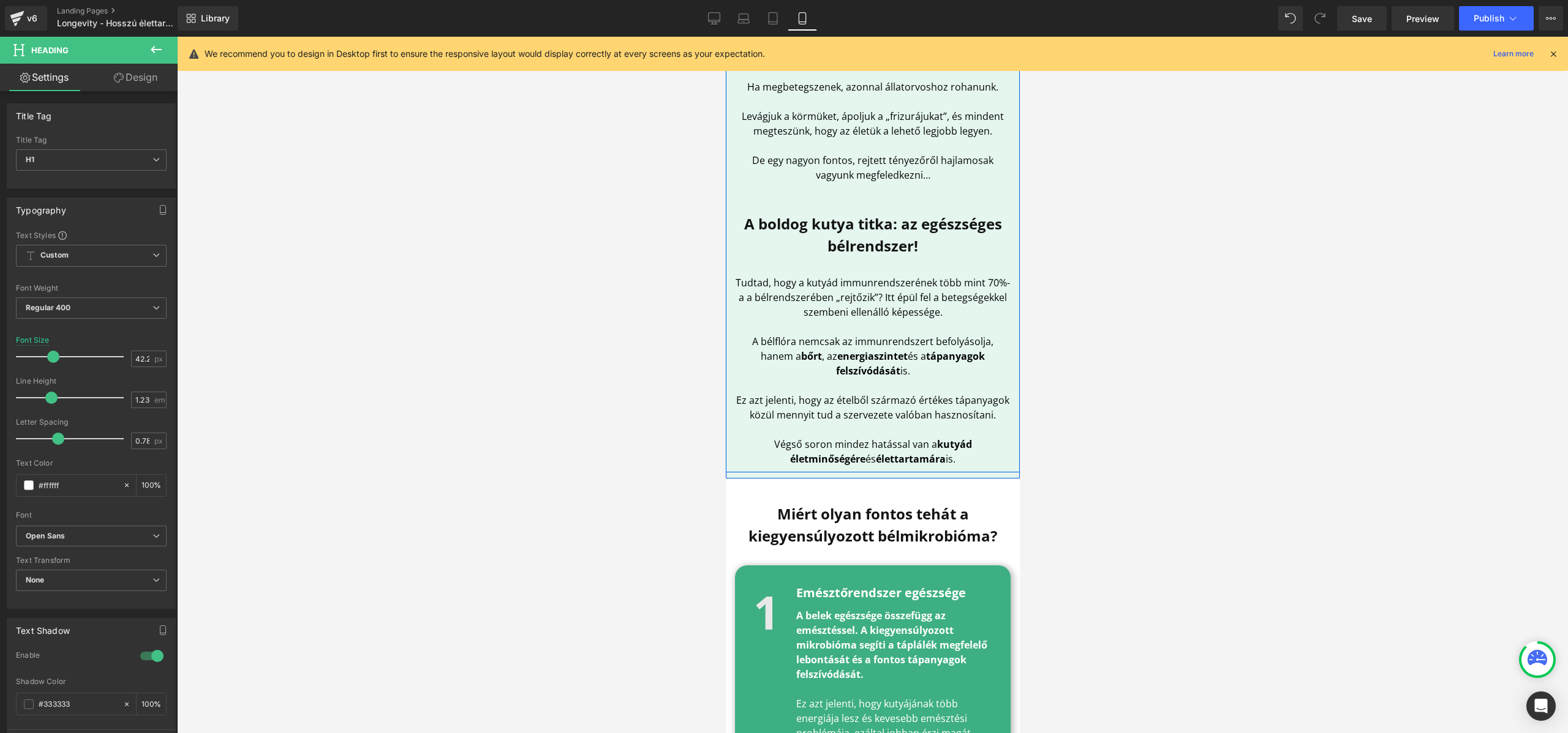
scroll to position [681, 0]
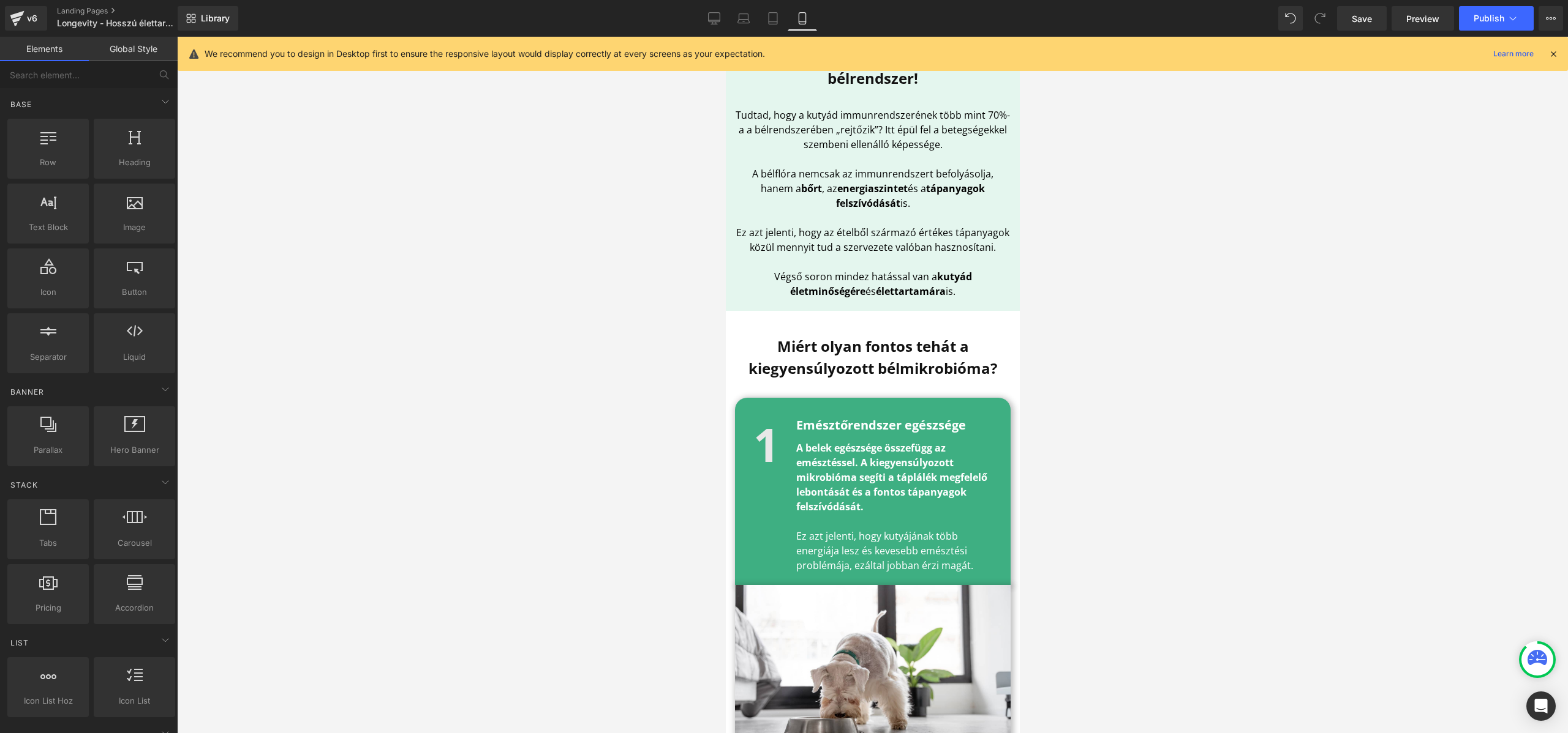
click at [1138, 373] on div at bounding box center [872, 385] width 1390 height 697
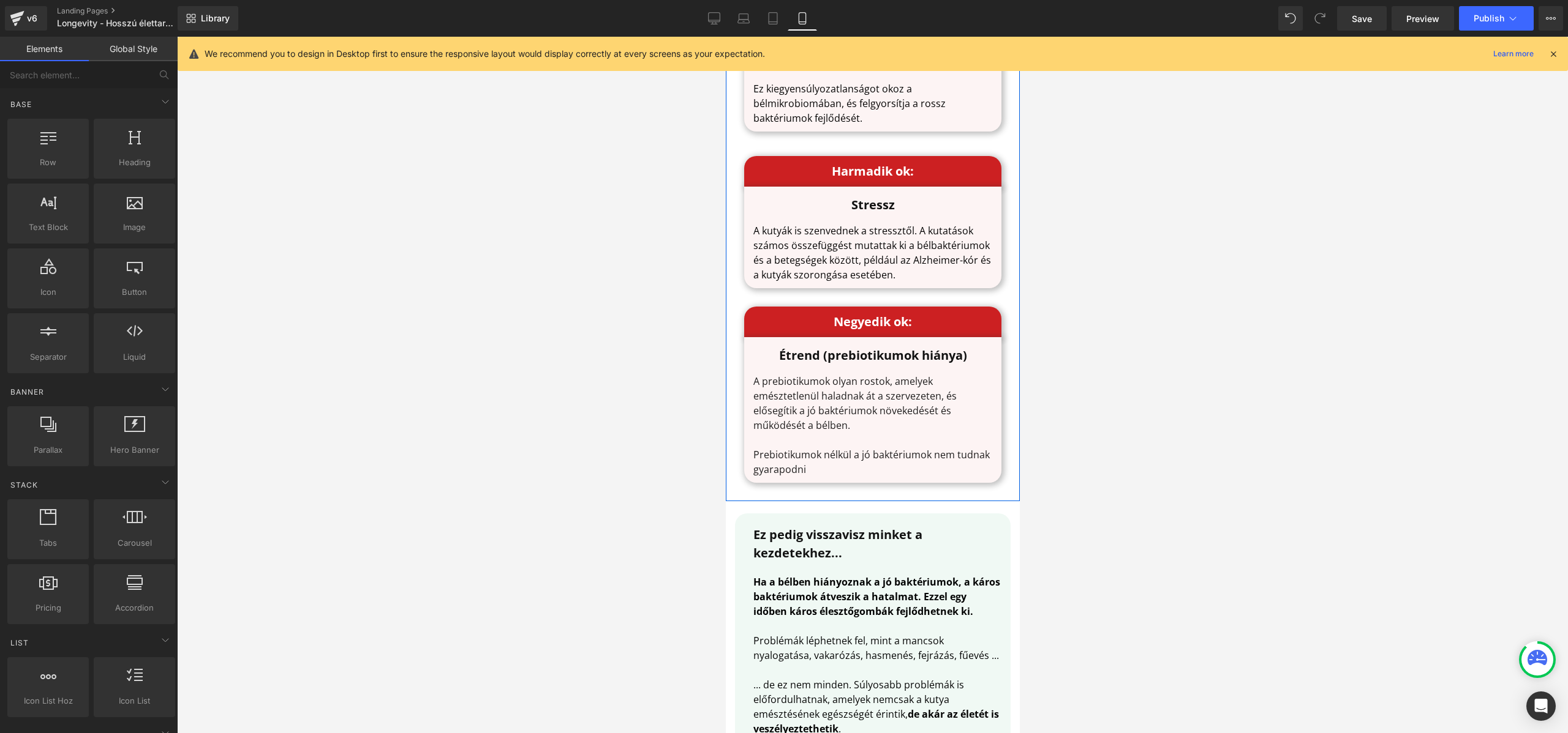
scroll to position [3544, 0]
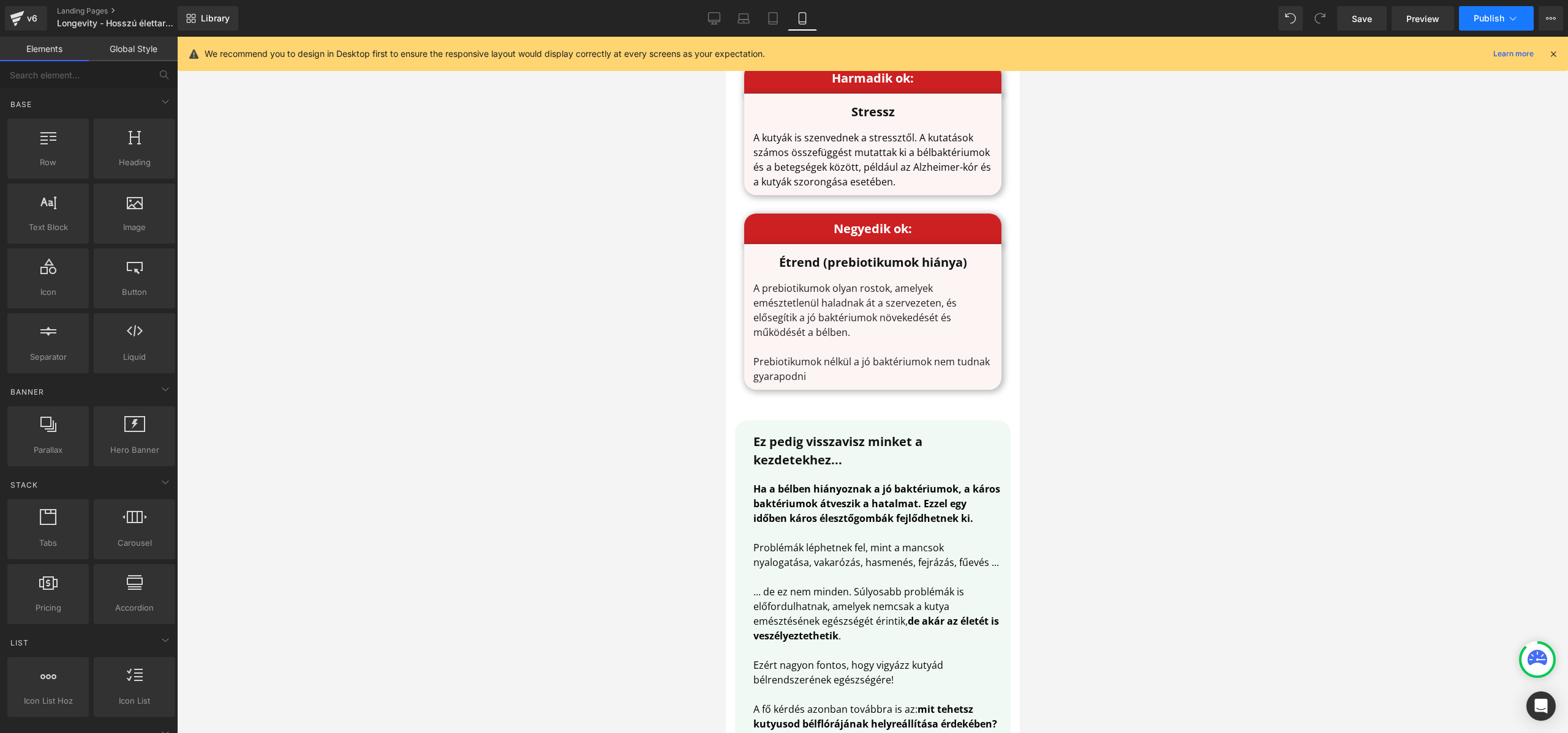
click at [1493, 11] on button "Publish" at bounding box center [1496, 19] width 75 height 24
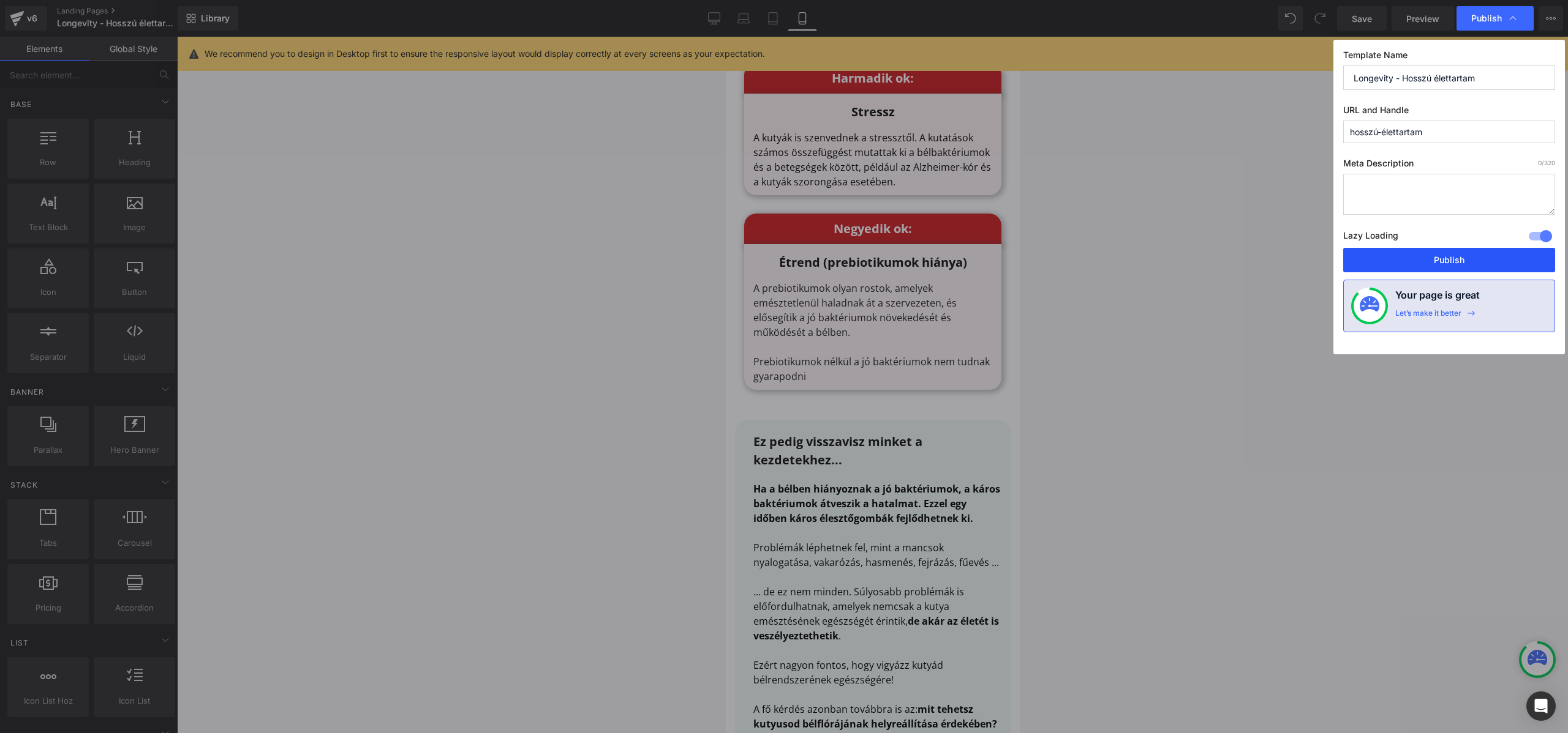
click at [1442, 264] on button "Publish" at bounding box center [1448, 260] width 212 height 24
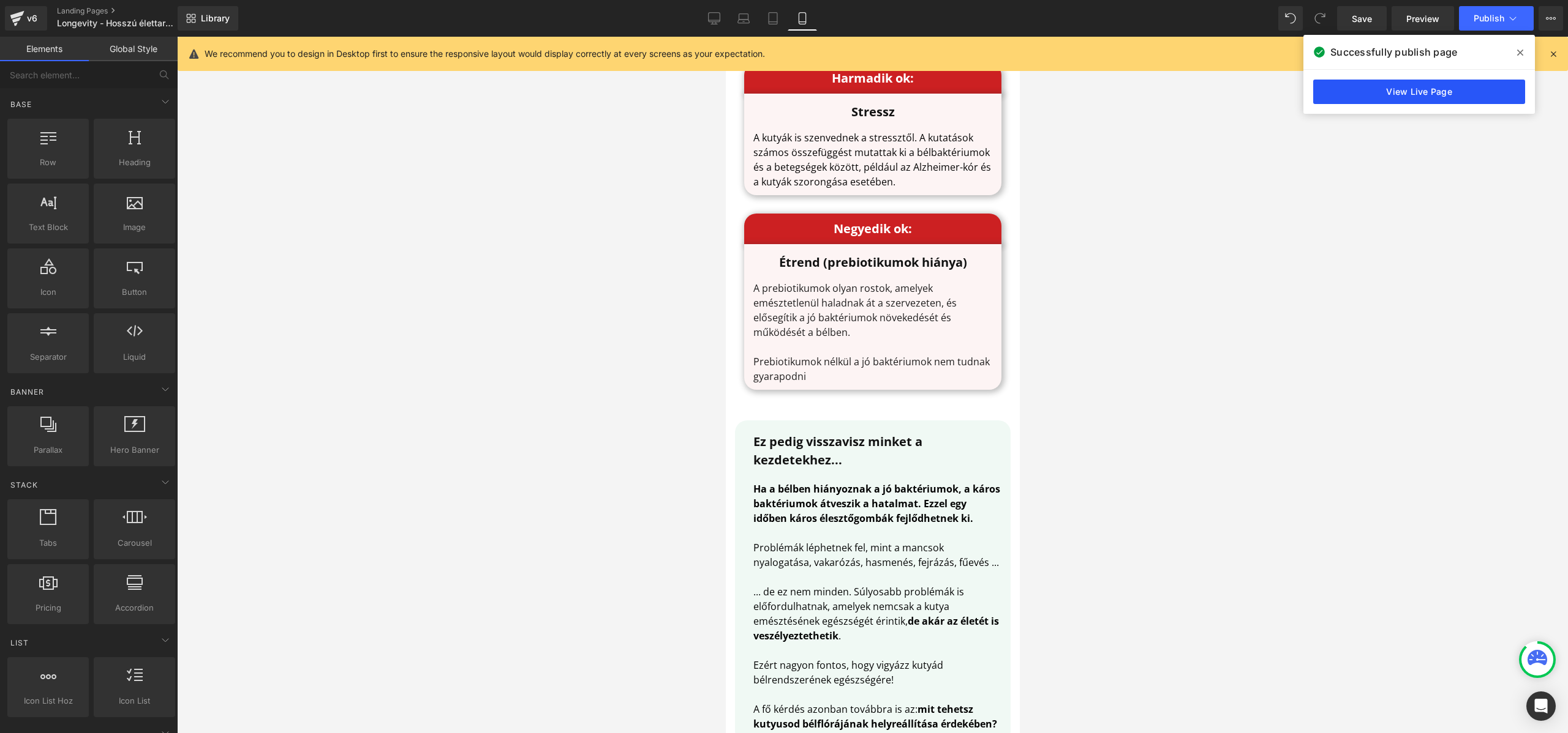
click at [1438, 98] on link "View Live Page" at bounding box center [1418, 92] width 212 height 24
